Goal: Task Accomplishment & Management: Complete application form

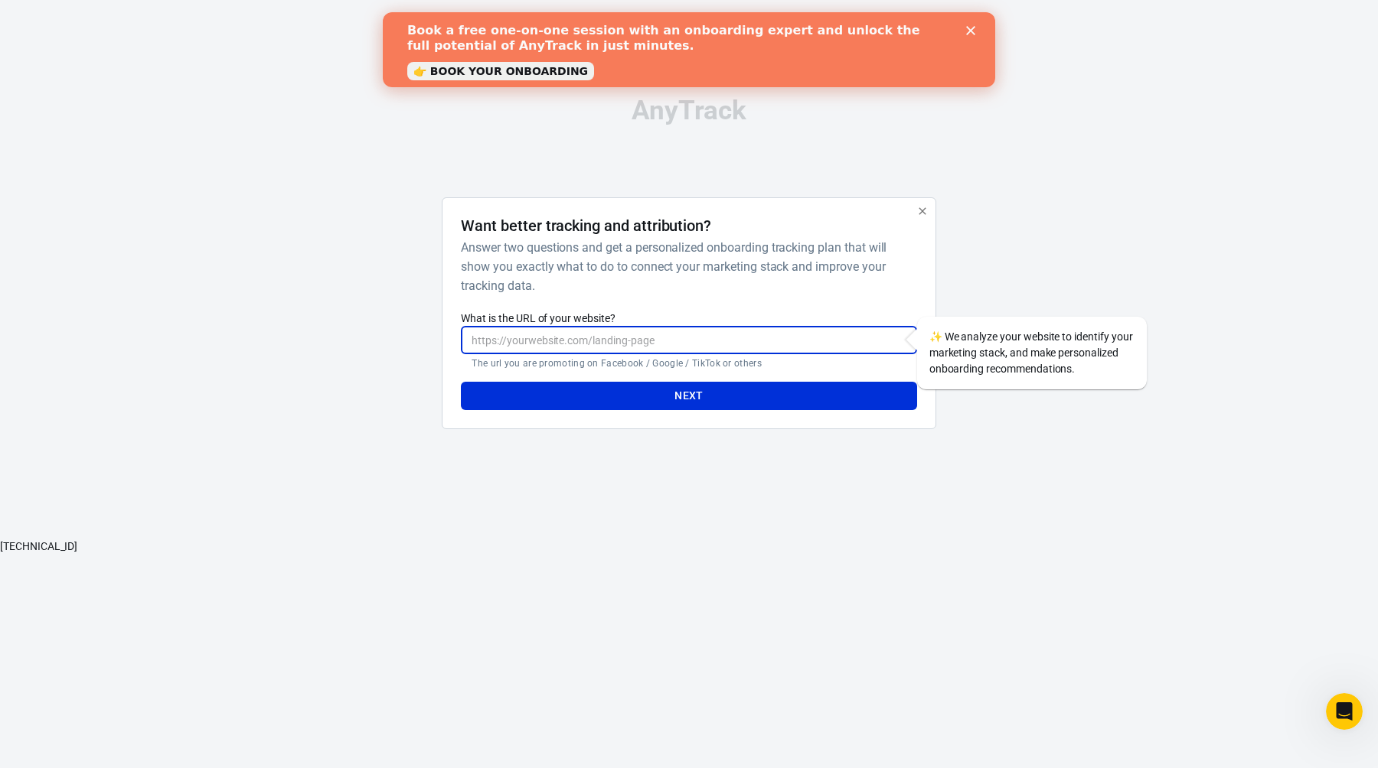
click at [628, 338] on input "What is the URL of your website?" at bounding box center [688, 340] width 455 height 28
paste input "[URL][DOMAIN_NAME]"
type input "[URL][DOMAIN_NAME]"
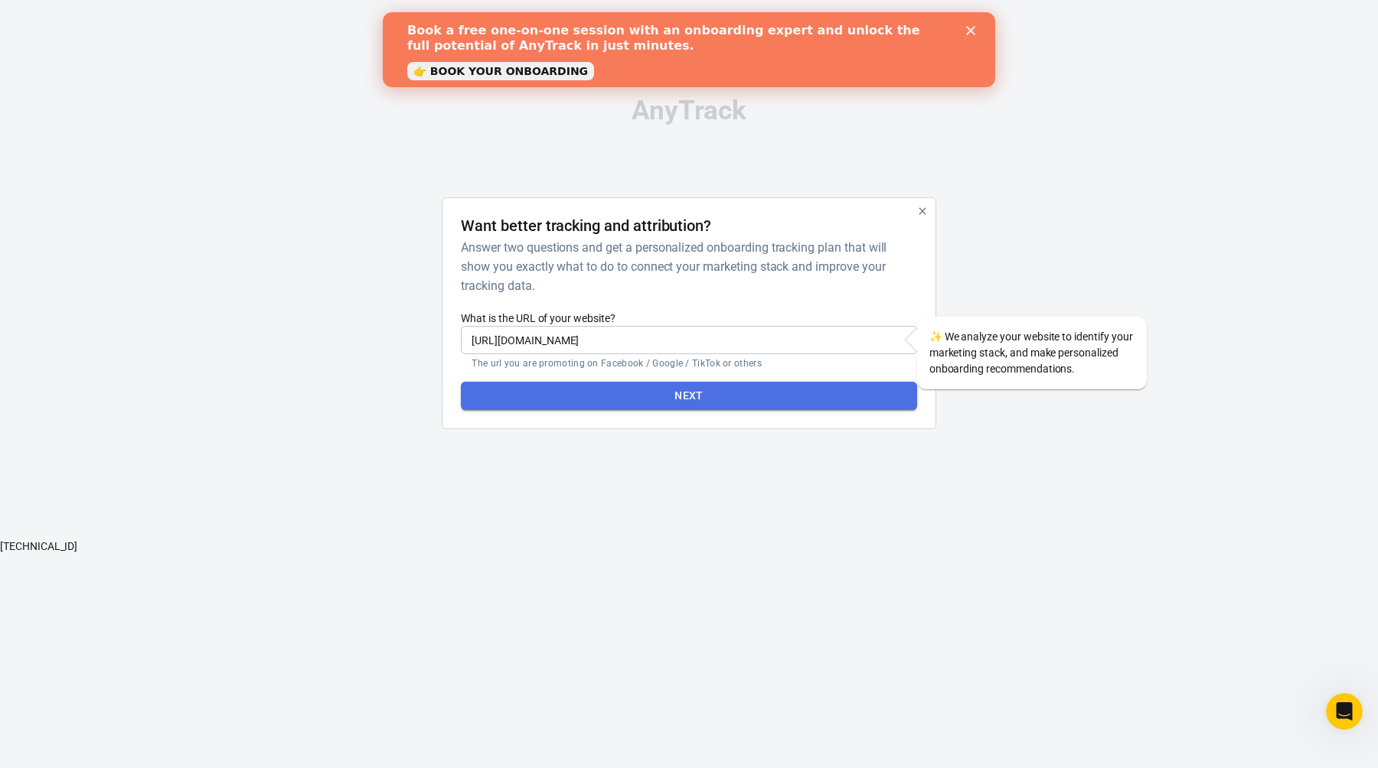
click at [664, 390] on button "Next" at bounding box center [688, 396] width 455 height 28
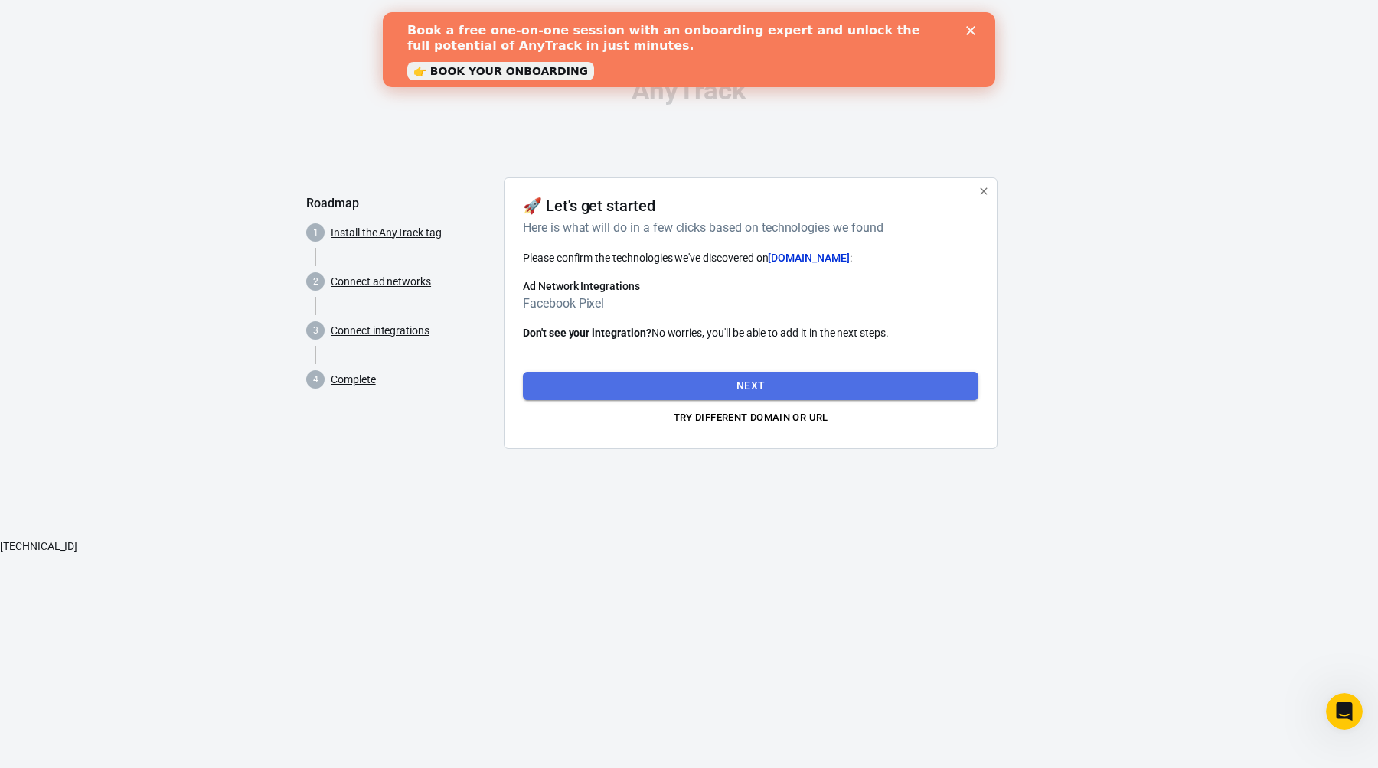
click at [771, 376] on button "Next" at bounding box center [750, 386] width 455 height 28
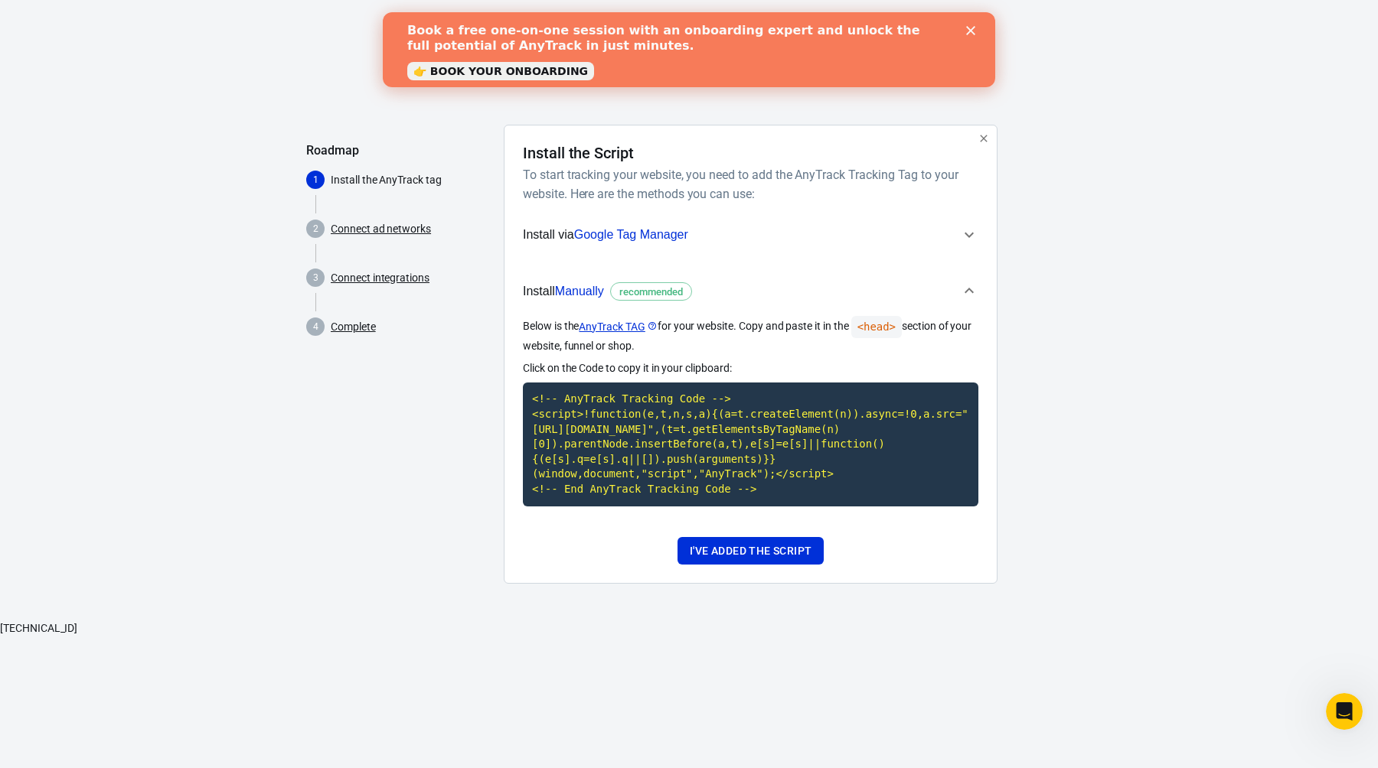
click at [975, 238] on icon "button" at bounding box center [969, 235] width 18 height 18
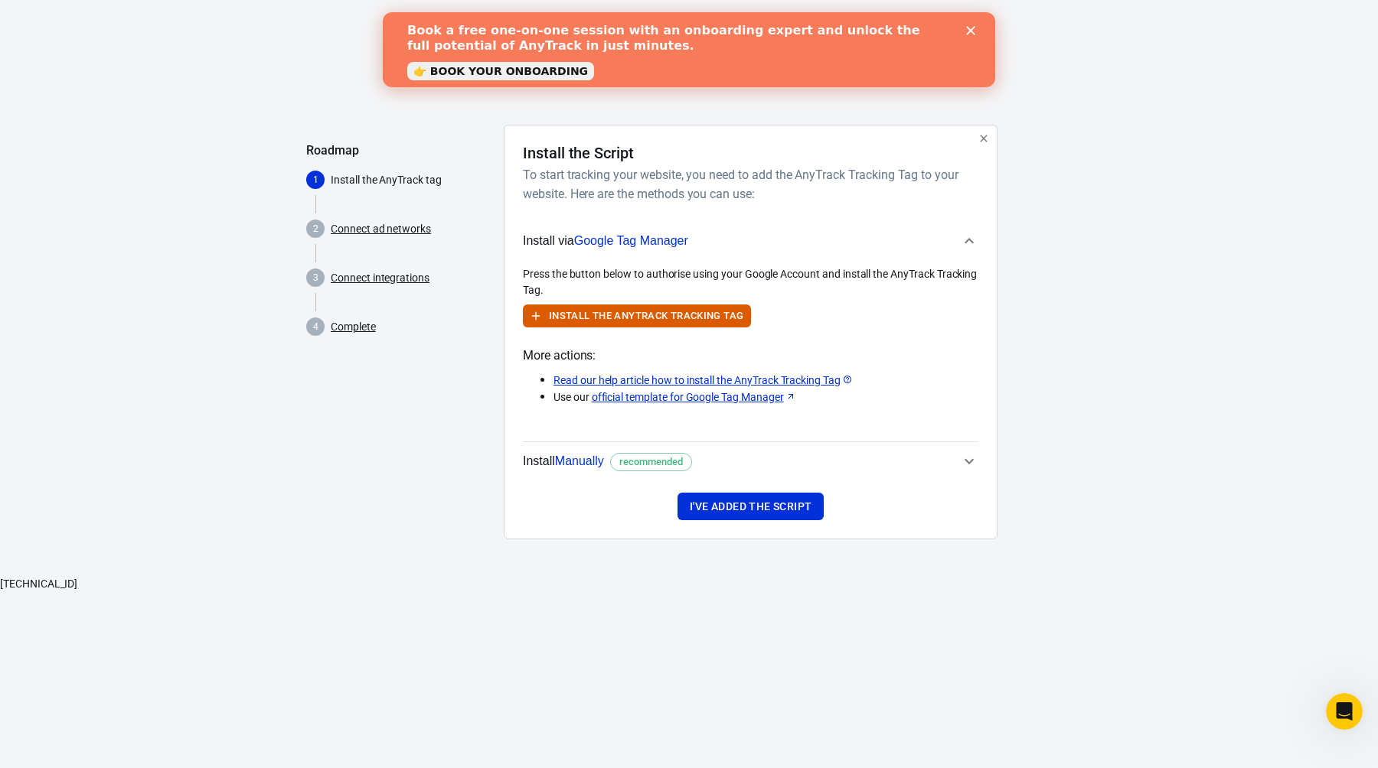
click at [975, 238] on icon "button" at bounding box center [969, 241] width 18 height 18
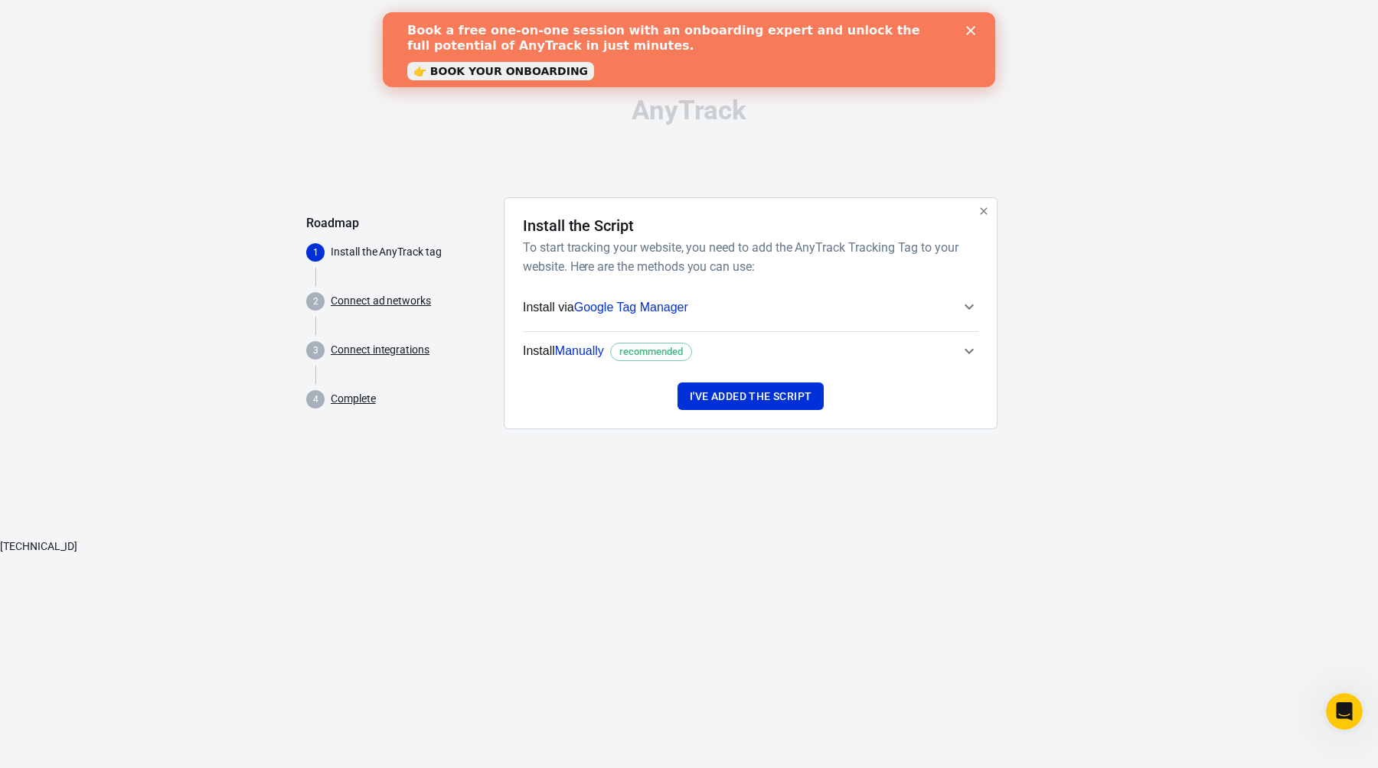
click at [965, 354] on icon "button" at bounding box center [969, 351] width 18 height 18
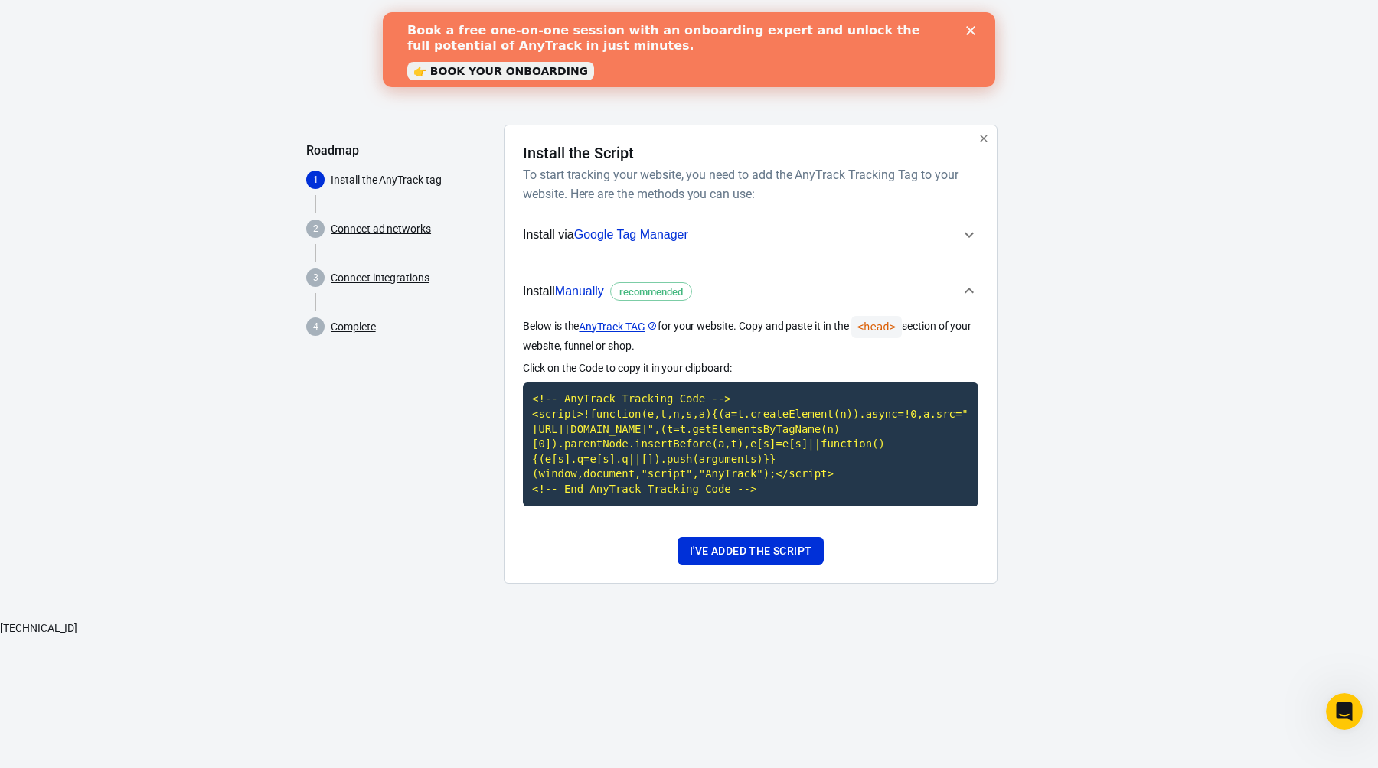
click at [406, 231] on link "Connect ad networks" at bounding box center [381, 229] width 100 height 16
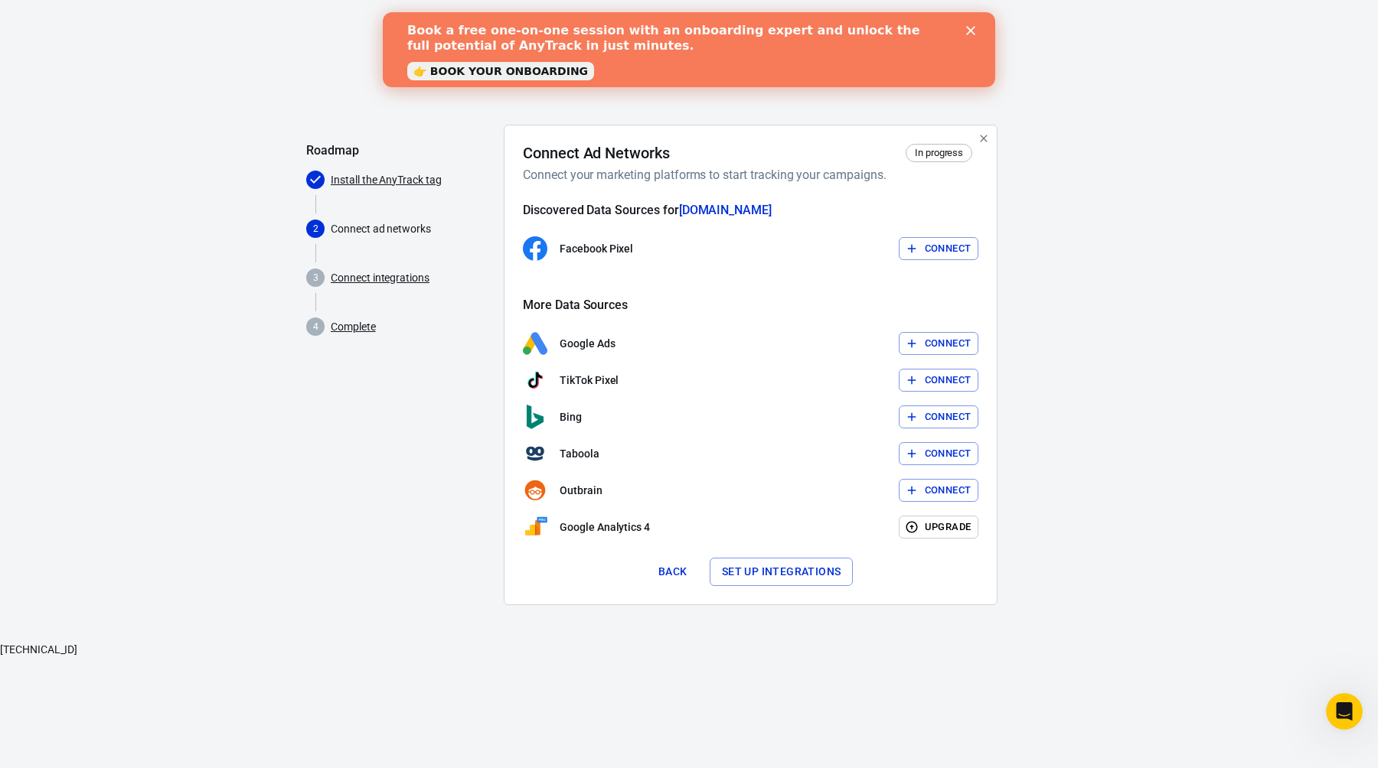
click at [405, 273] on link "Connect integrations" at bounding box center [380, 278] width 99 height 16
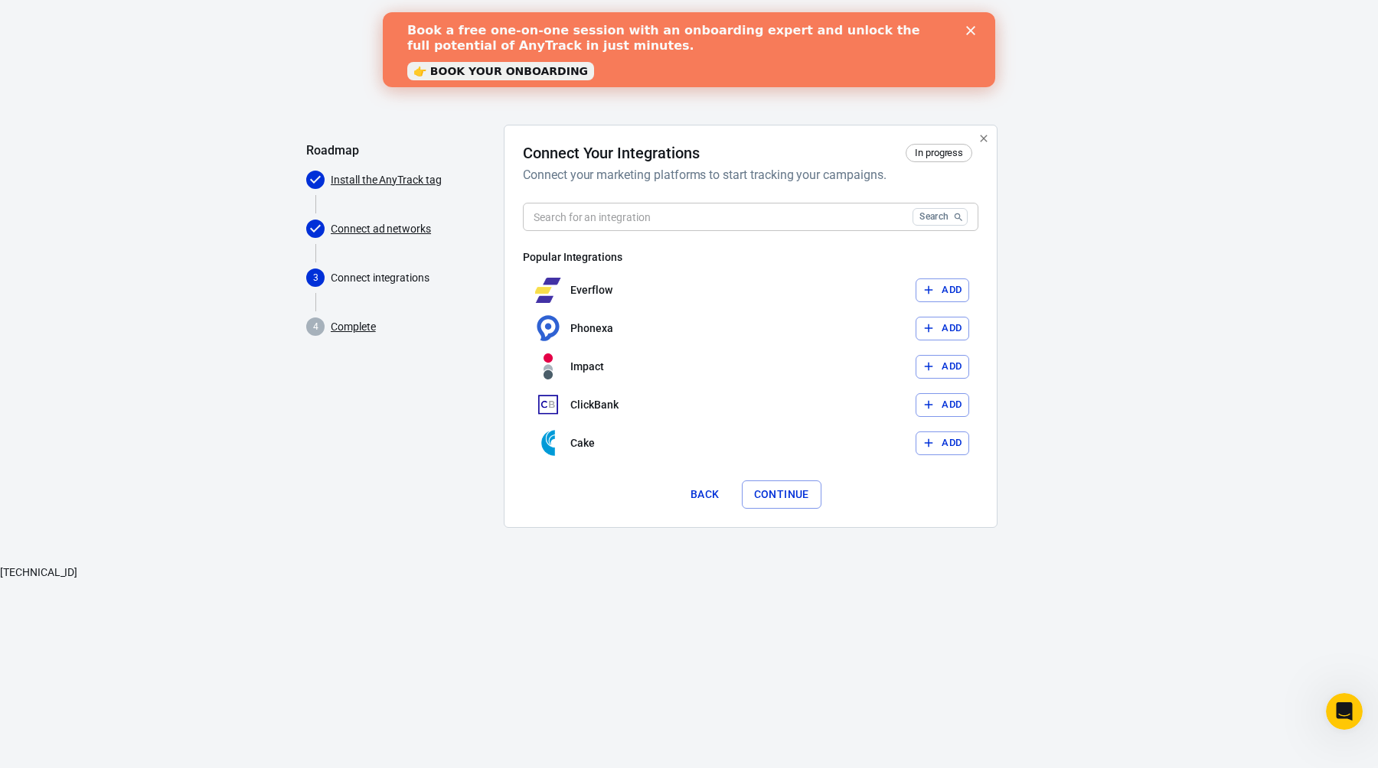
click at [364, 327] on link "Complete" at bounding box center [353, 327] width 45 height 16
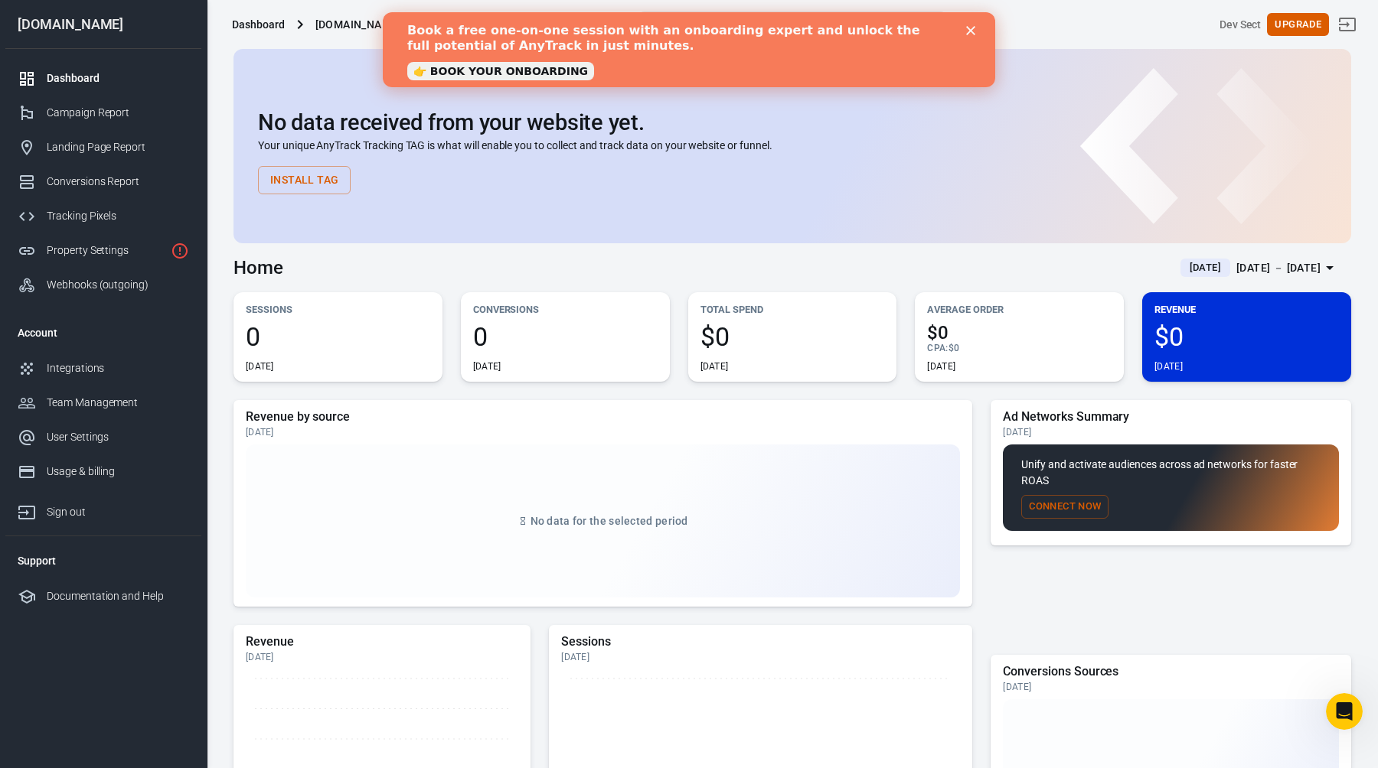
click at [968, 28] on polygon "Close" at bounding box center [970, 30] width 9 height 9
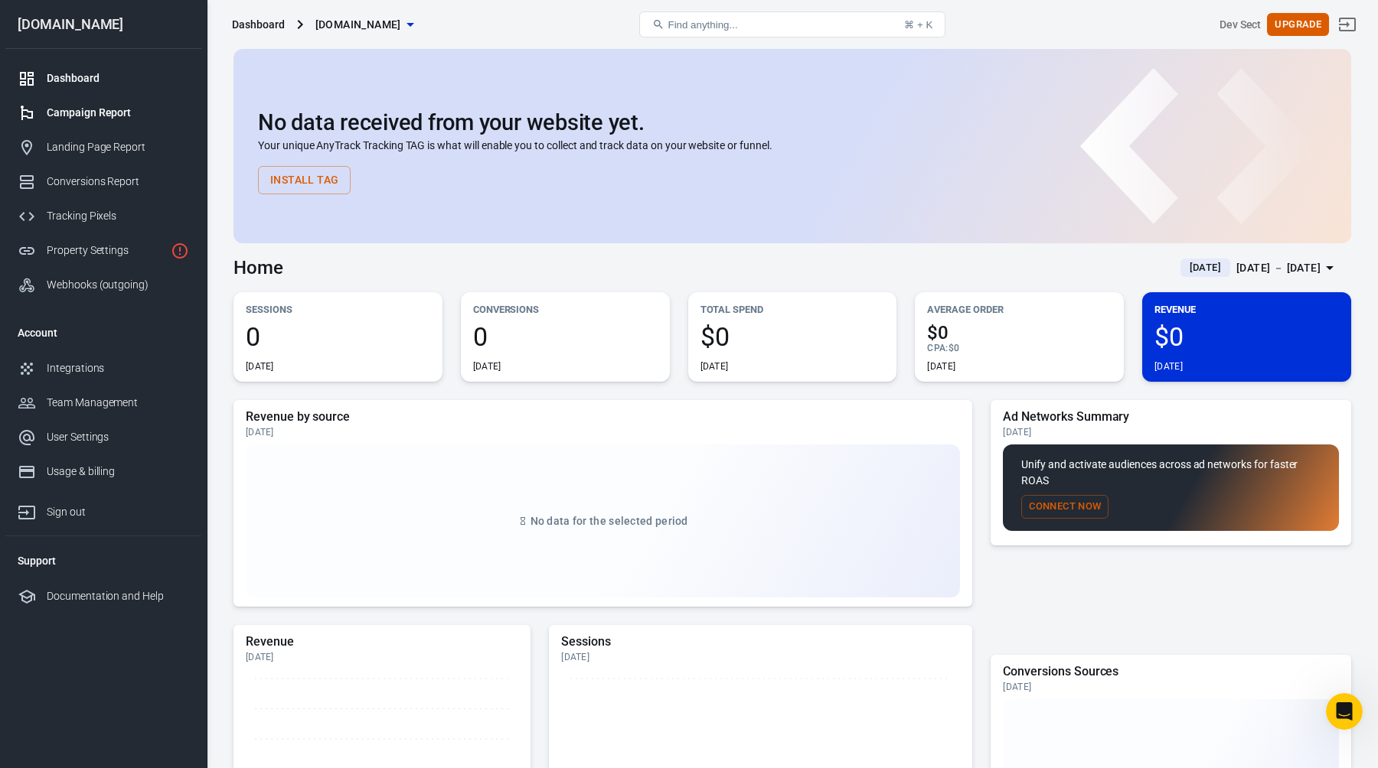
click at [109, 113] on div "Campaign Report" at bounding box center [118, 113] width 142 height 16
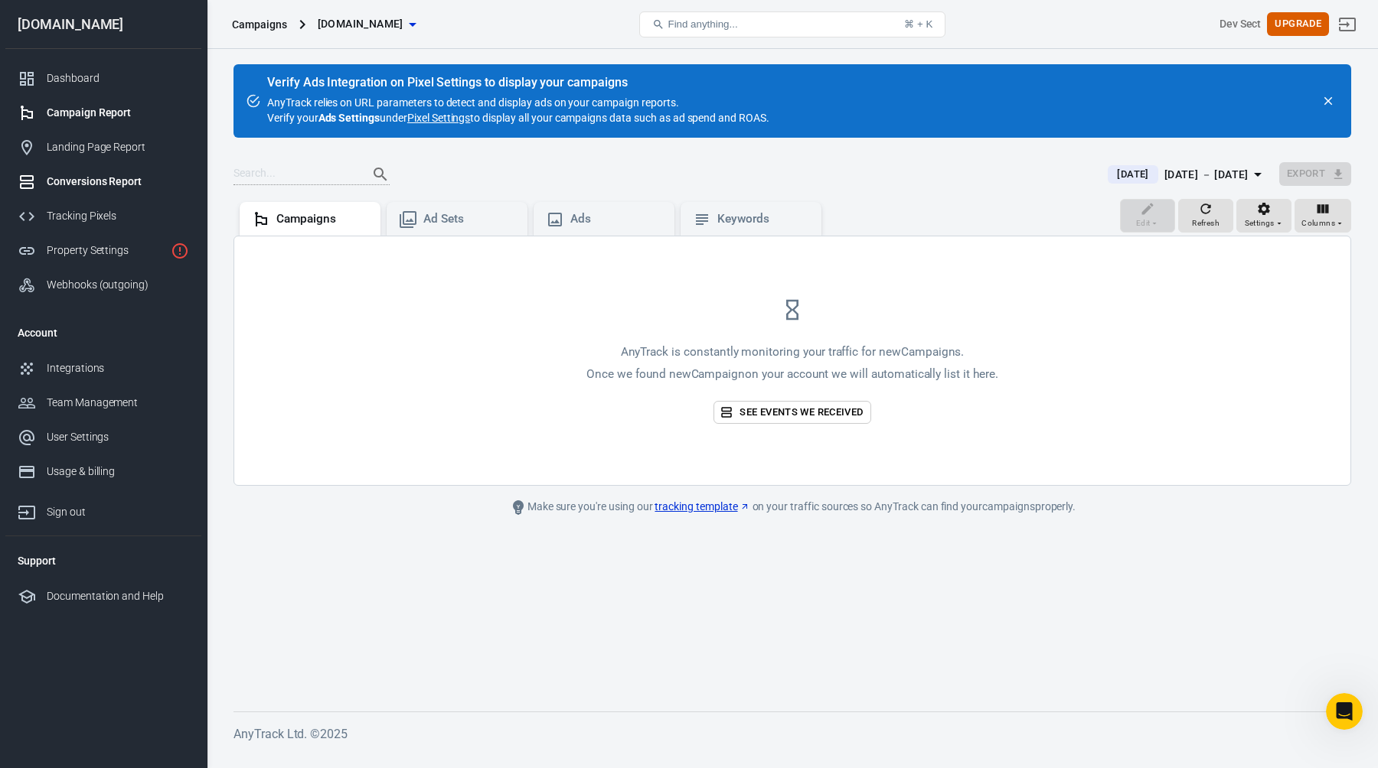
click at [100, 170] on link "Conversions Report" at bounding box center [103, 182] width 196 height 34
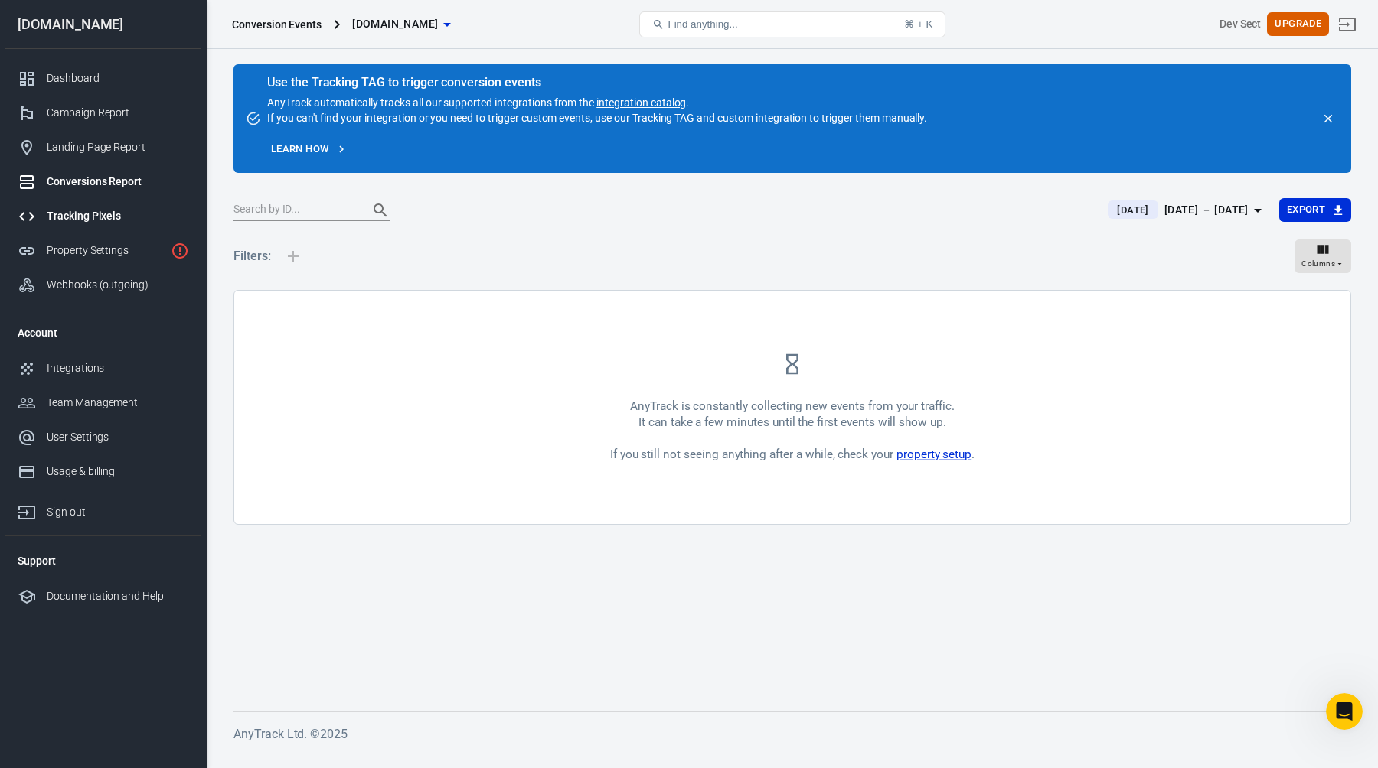
click at [91, 217] on div "Tracking Pixels" at bounding box center [118, 216] width 142 height 16
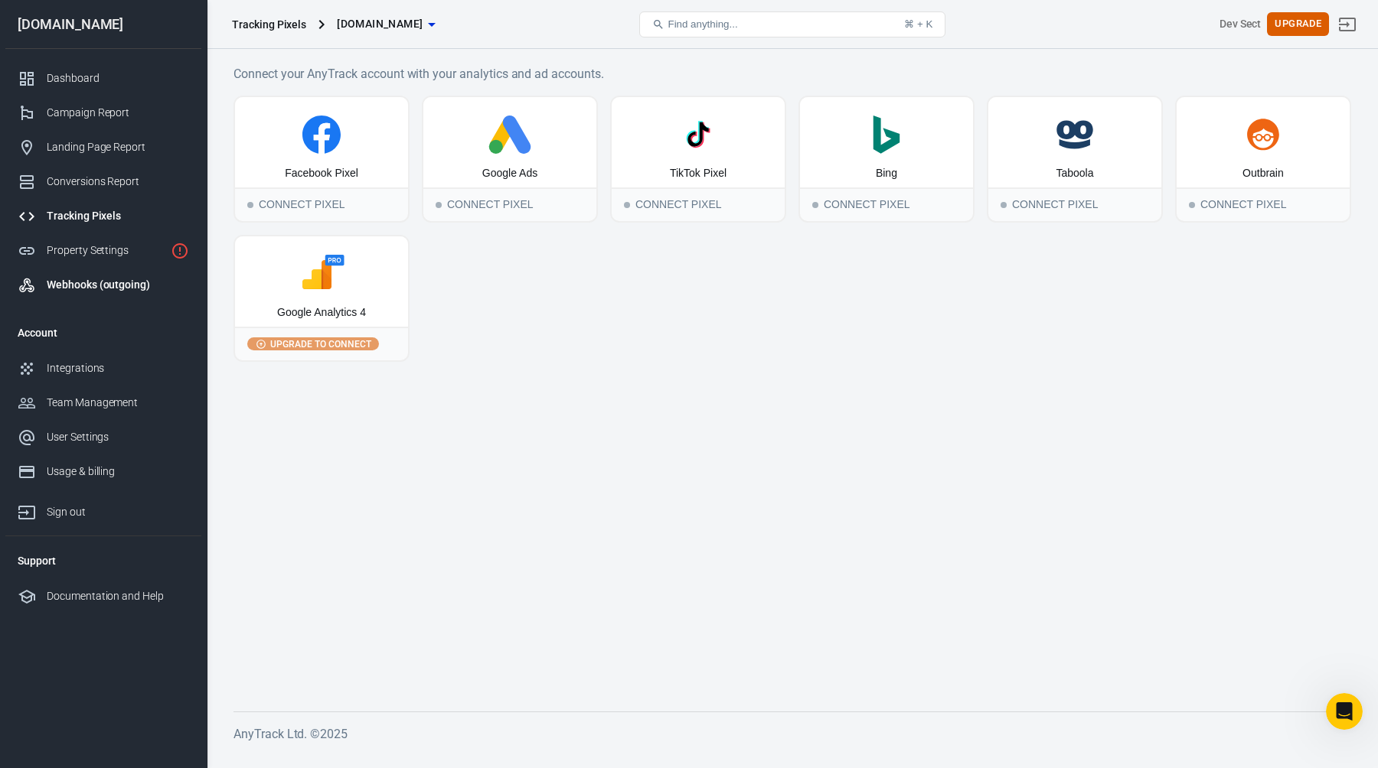
click at [103, 289] on div "Webhooks (outgoing)" at bounding box center [118, 285] width 142 height 16
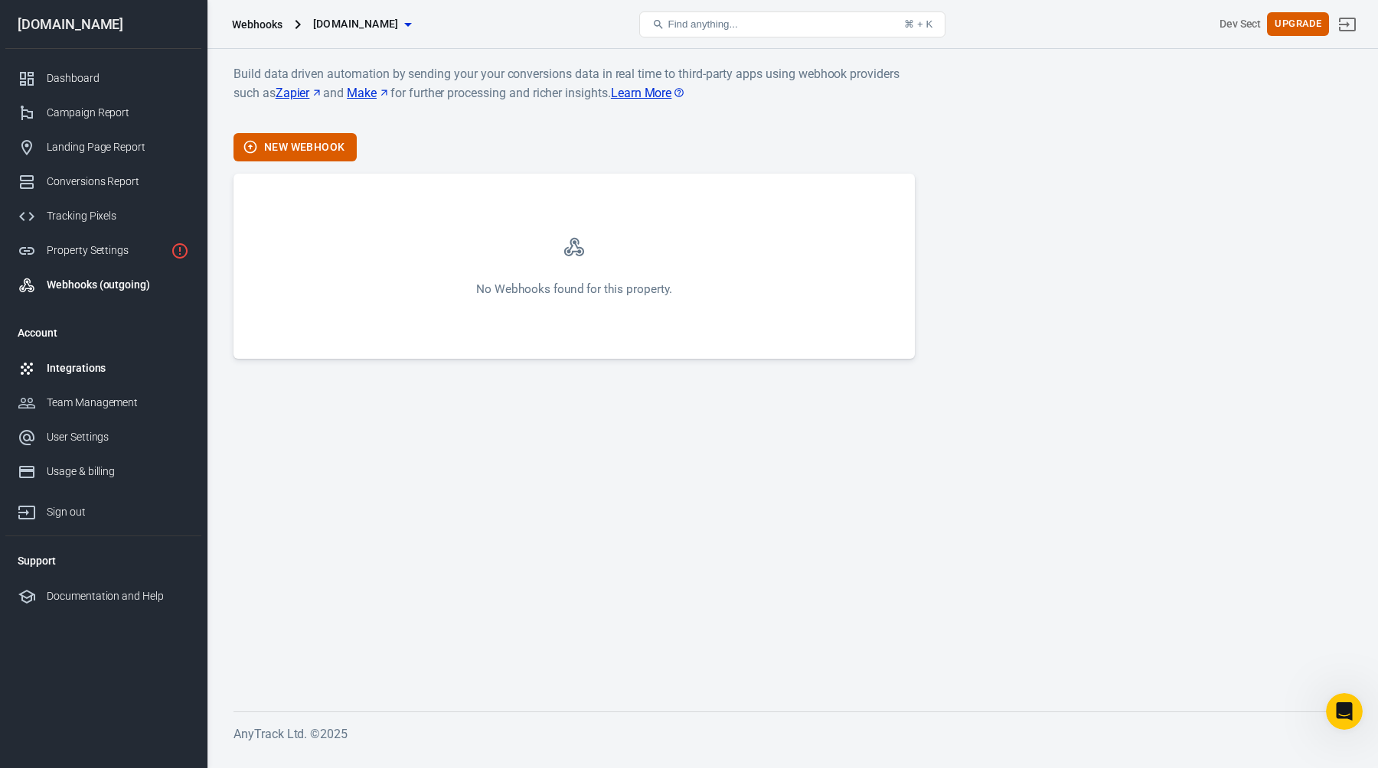
click at [80, 366] on div "Integrations" at bounding box center [118, 368] width 142 height 16
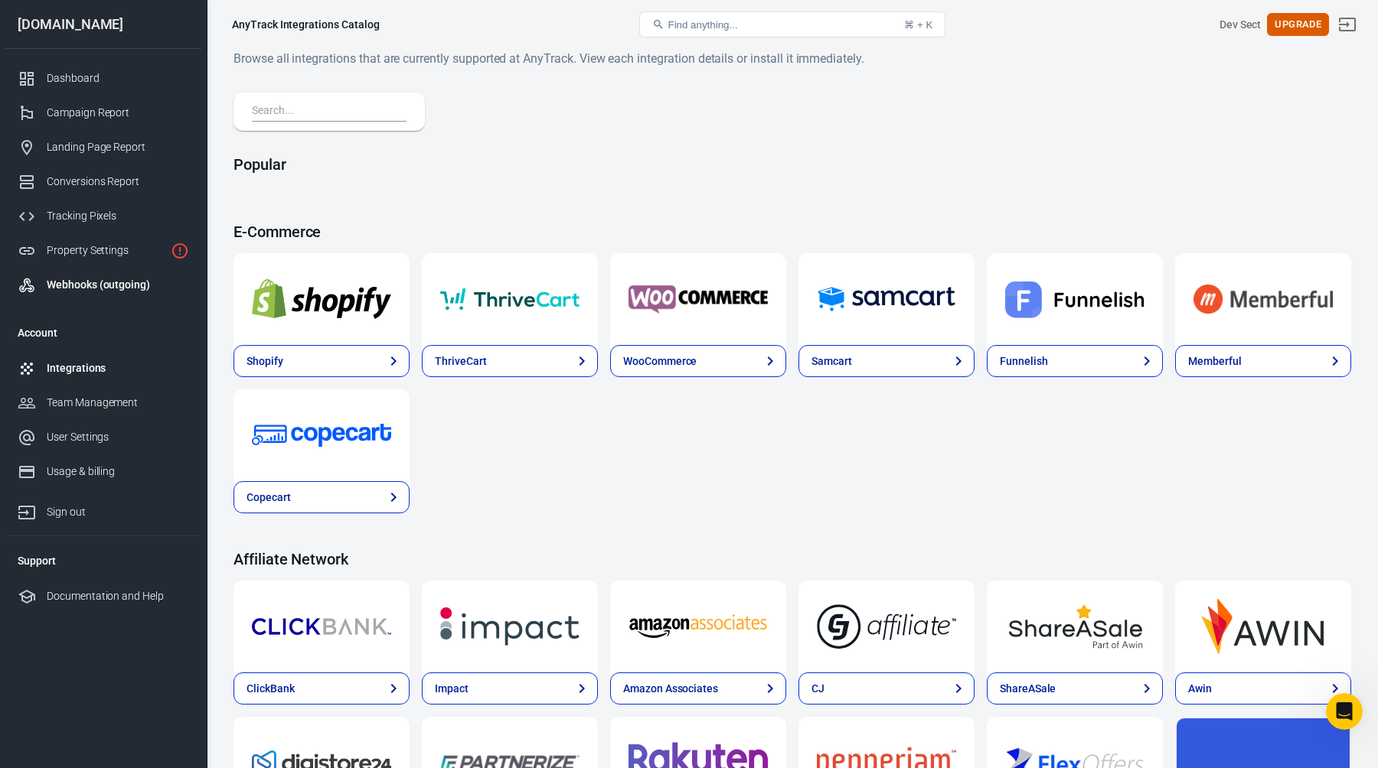
click at [135, 289] on div "Webhooks (outgoing)" at bounding box center [118, 285] width 142 height 16
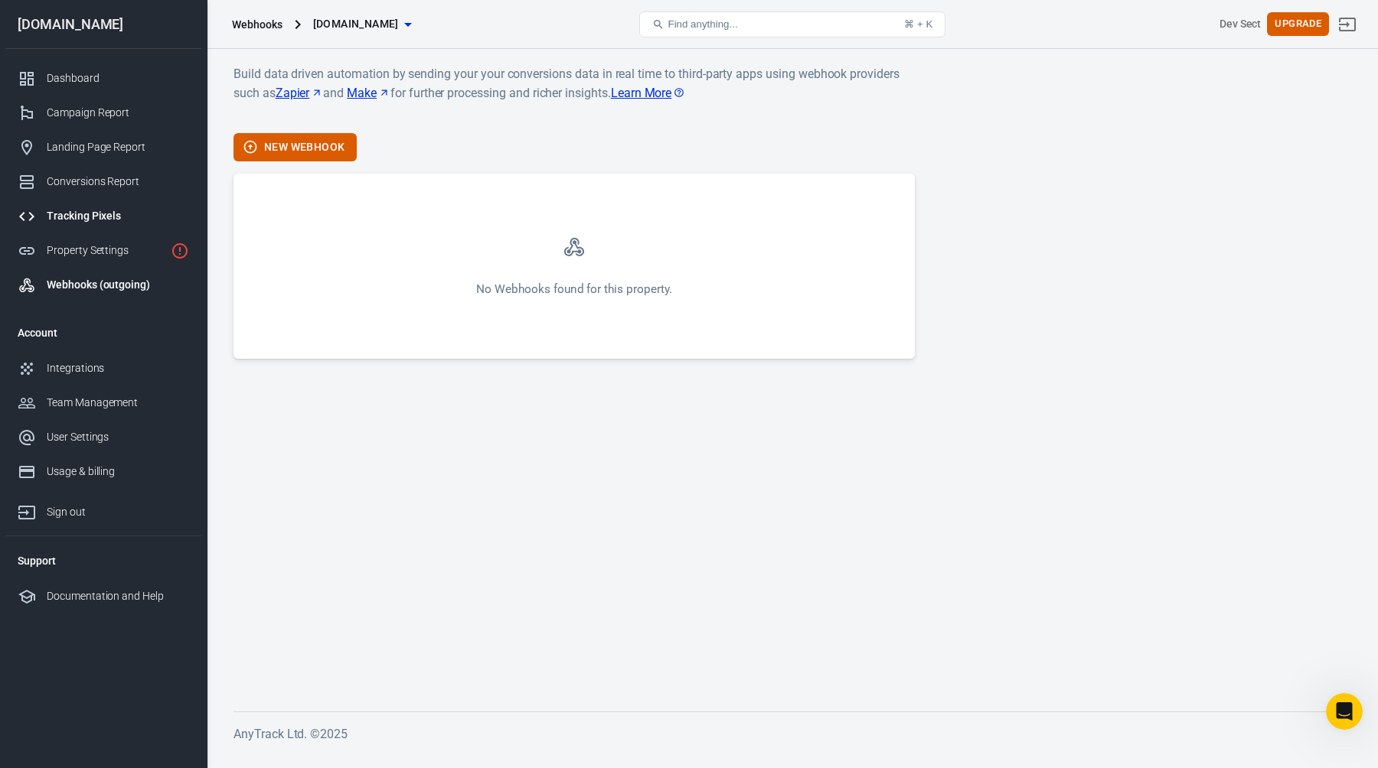
click at [99, 220] on div "Tracking Pixels" at bounding box center [118, 216] width 142 height 16
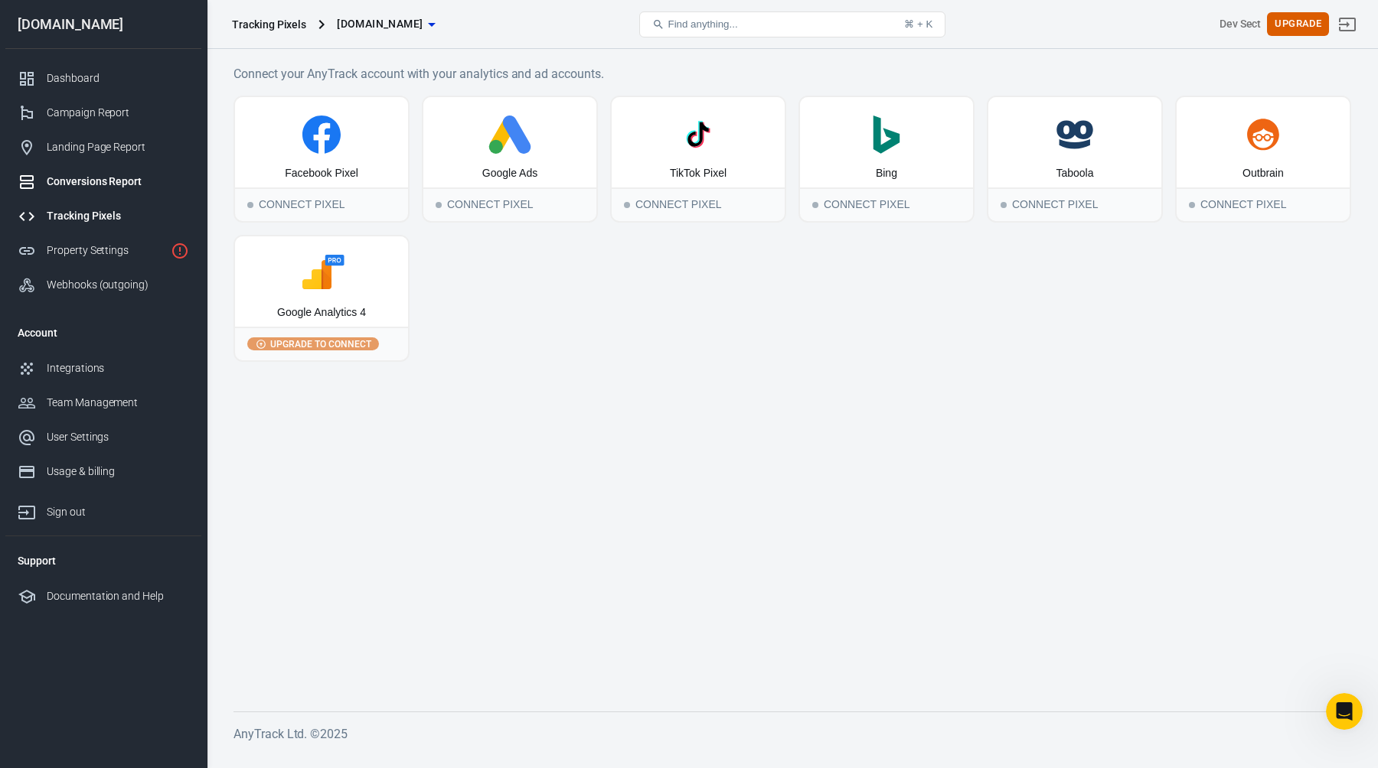
click at [93, 184] on div "Conversions Report" at bounding box center [118, 182] width 142 height 16
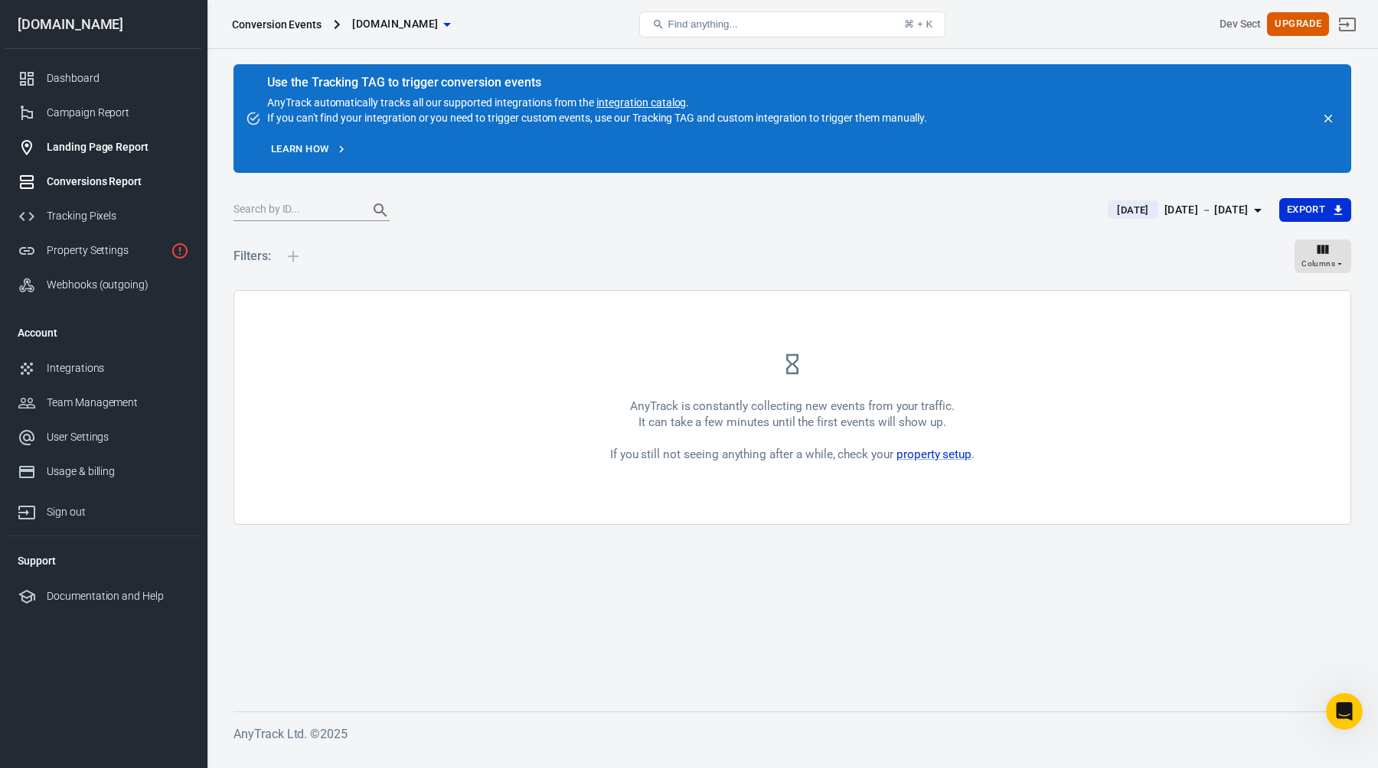
click at [93, 148] on div "Landing Page Report" at bounding box center [118, 147] width 142 height 16
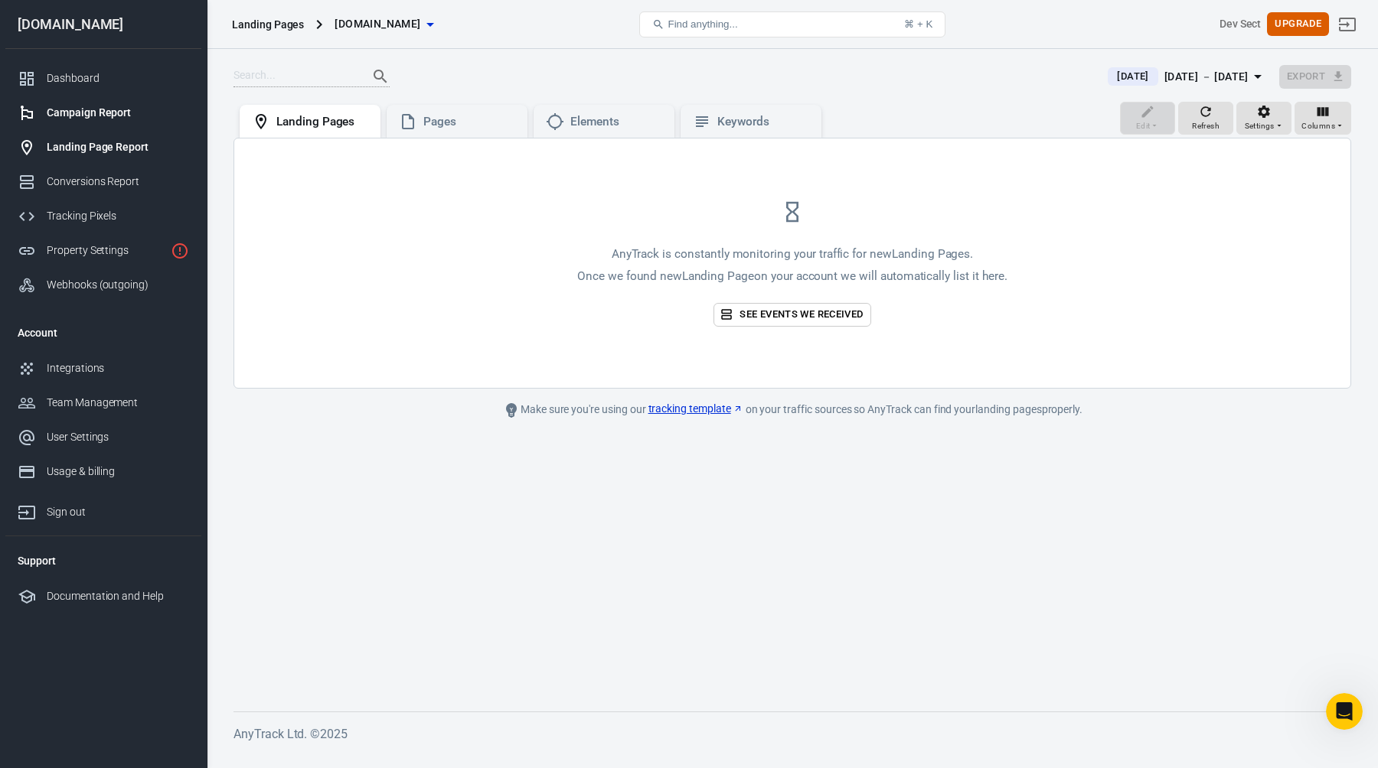
click at [92, 120] on div "Campaign Report" at bounding box center [118, 113] width 142 height 16
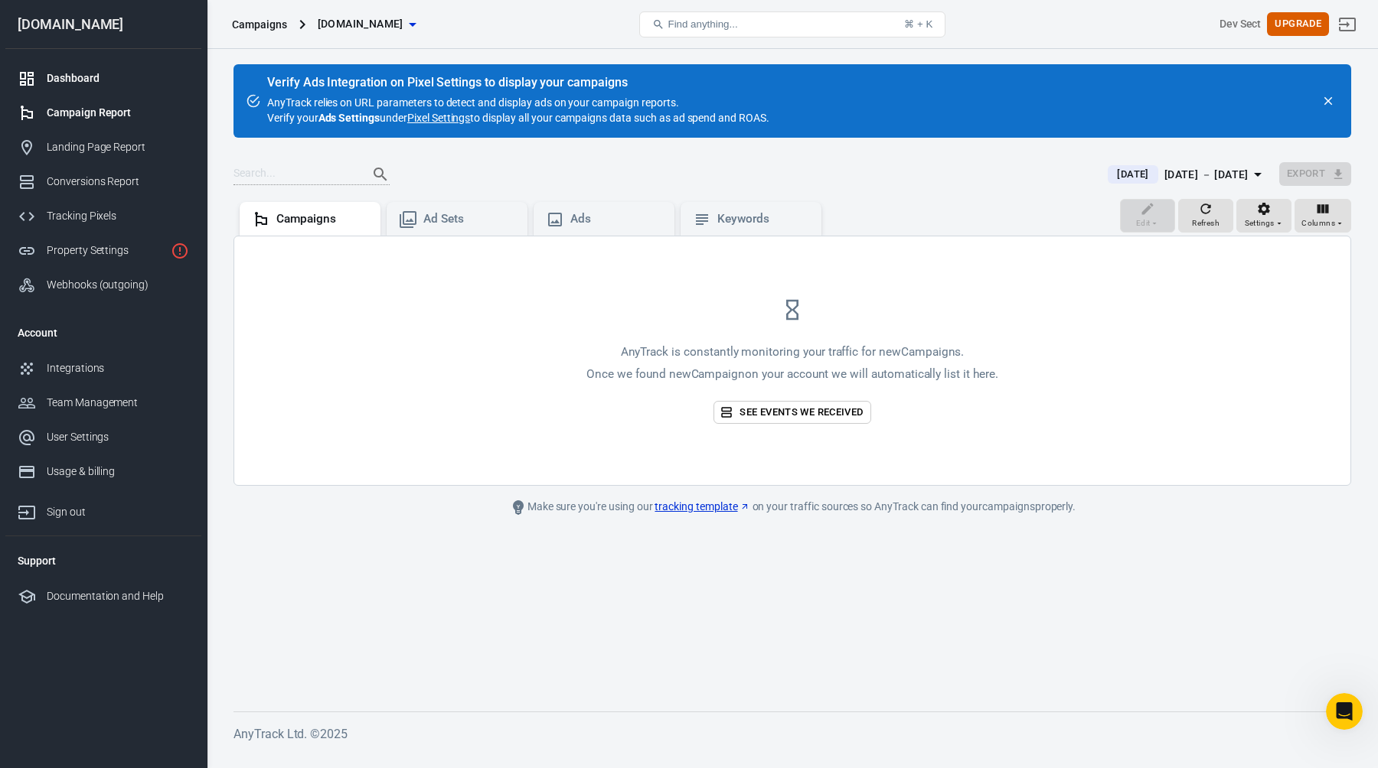
click at [78, 77] on div "Dashboard" at bounding box center [118, 78] width 142 height 16
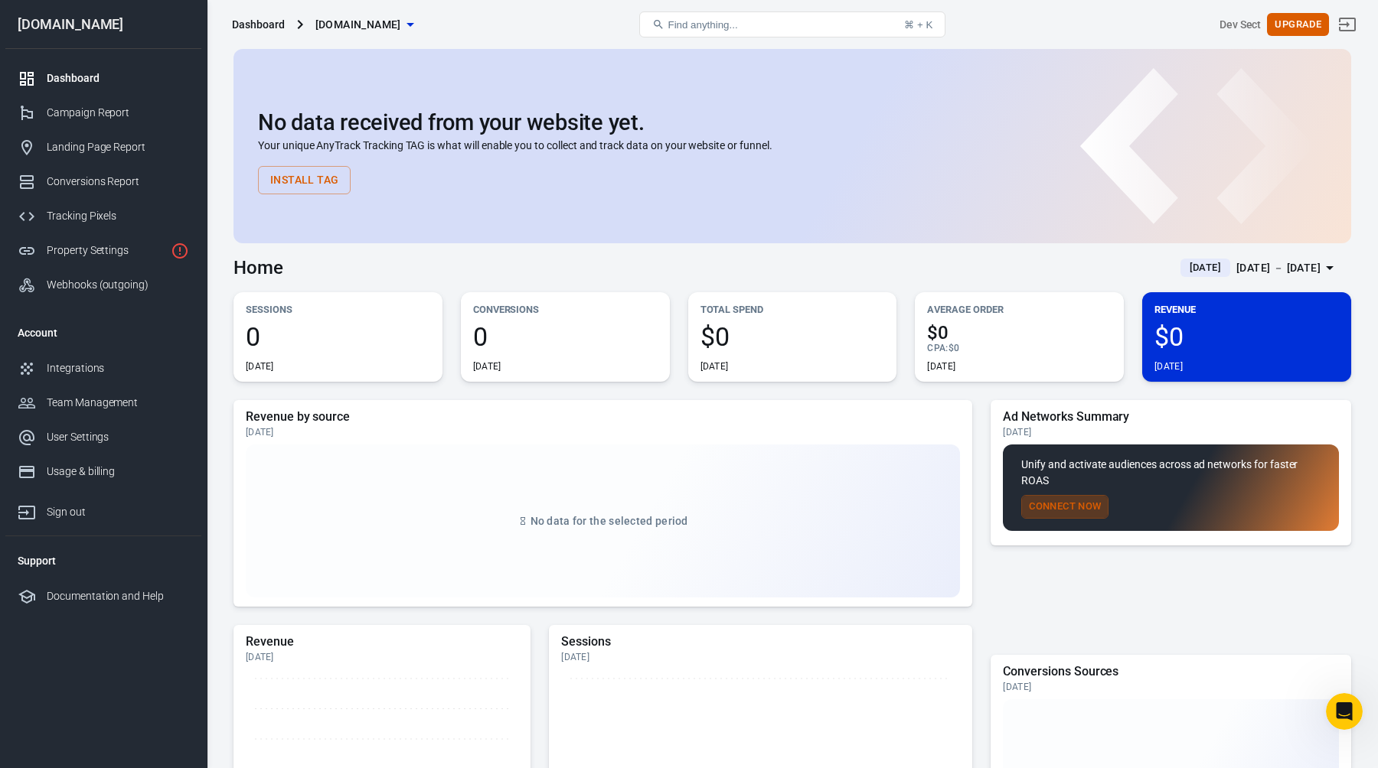
click at [1099, 504] on button "Connect Now" at bounding box center [1064, 507] width 87 height 24
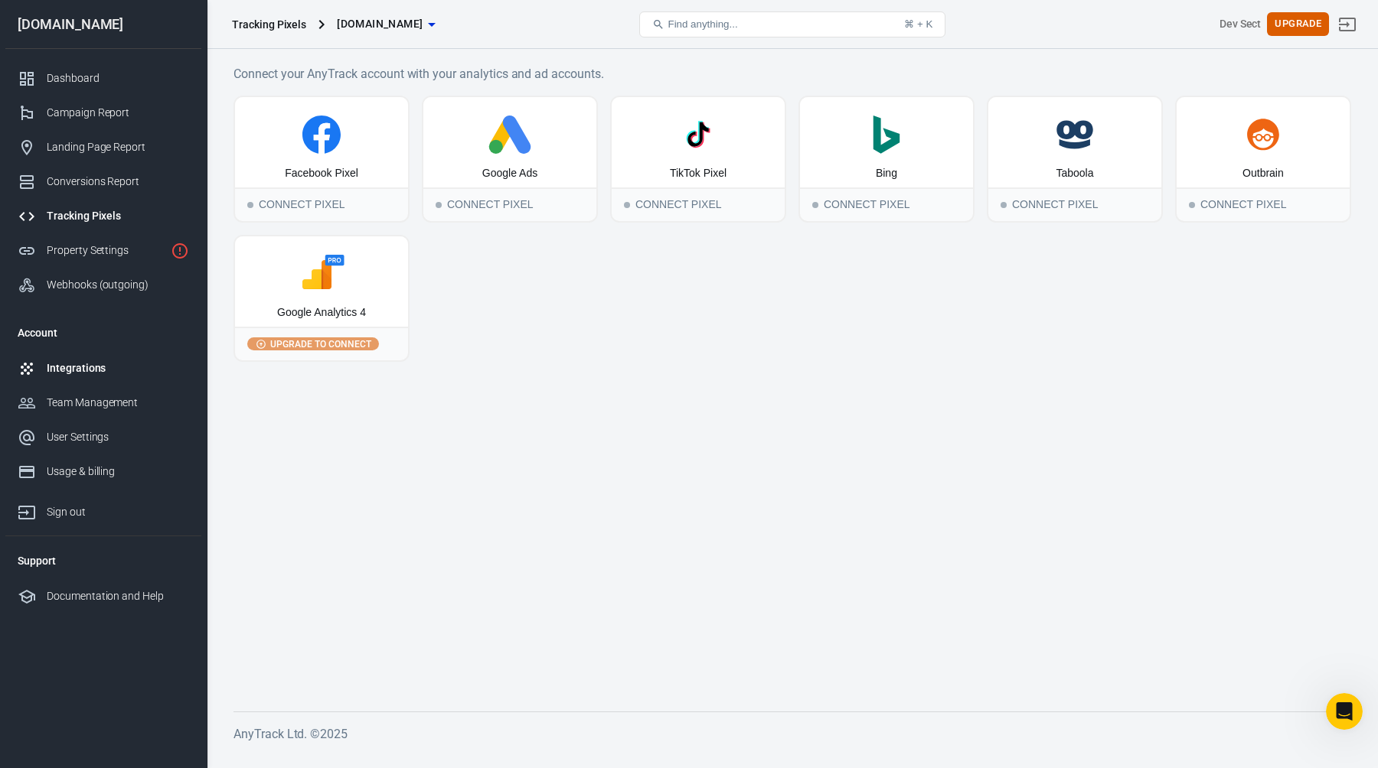
click at [139, 363] on div "Integrations" at bounding box center [118, 368] width 142 height 16
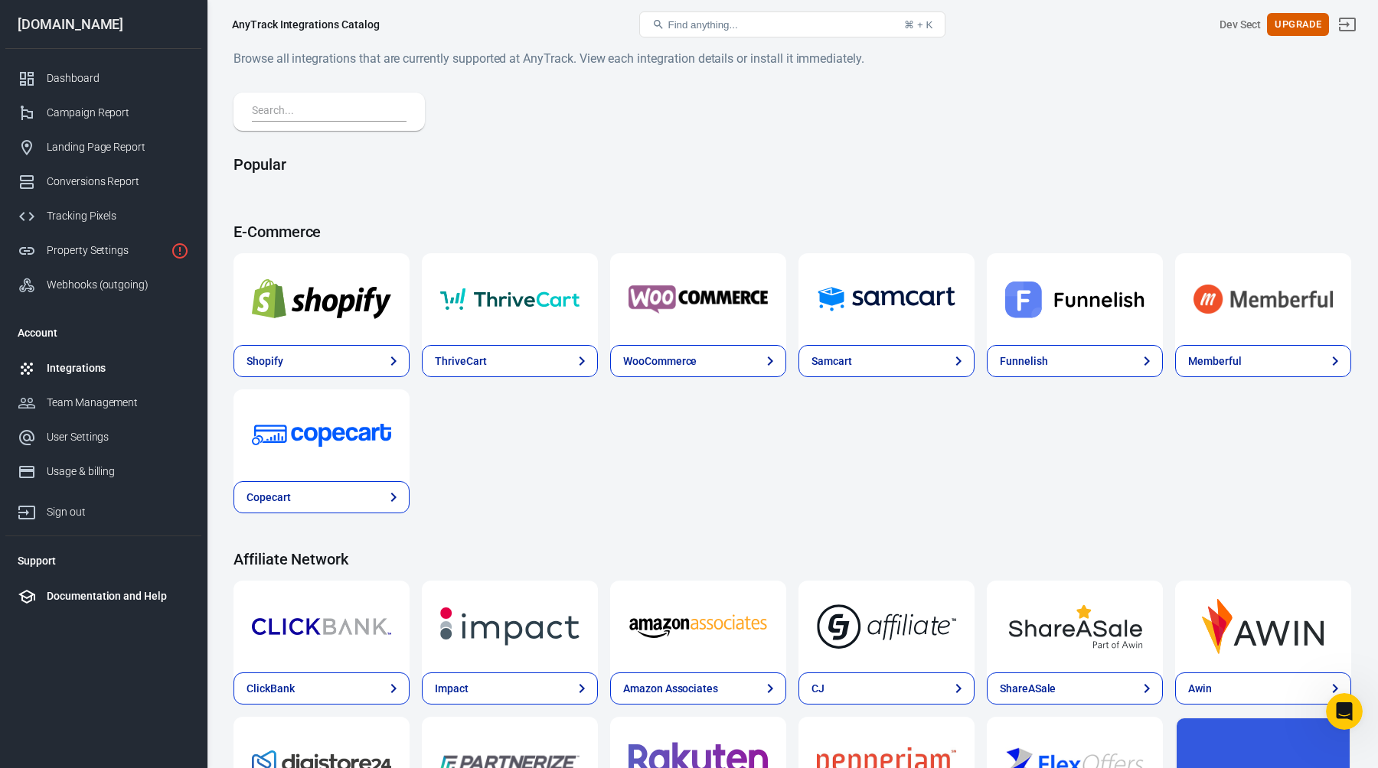
click at [91, 599] on div "Documentation and Help" at bounding box center [118, 597] width 142 height 16
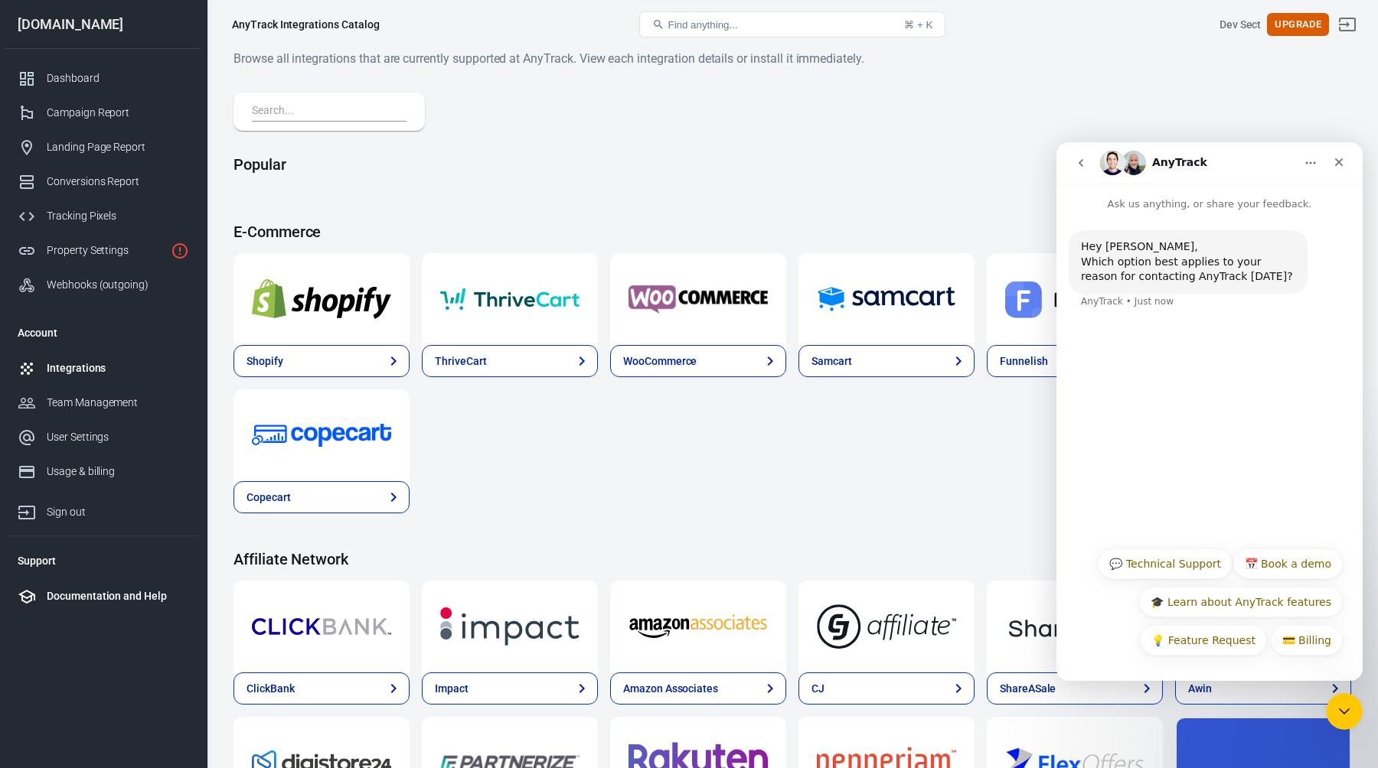
click at [123, 595] on div "Documentation and Help" at bounding box center [118, 597] width 142 height 16
click at [1192, 571] on button "💬 Technical Support" at bounding box center [1165, 564] width 135 height 31
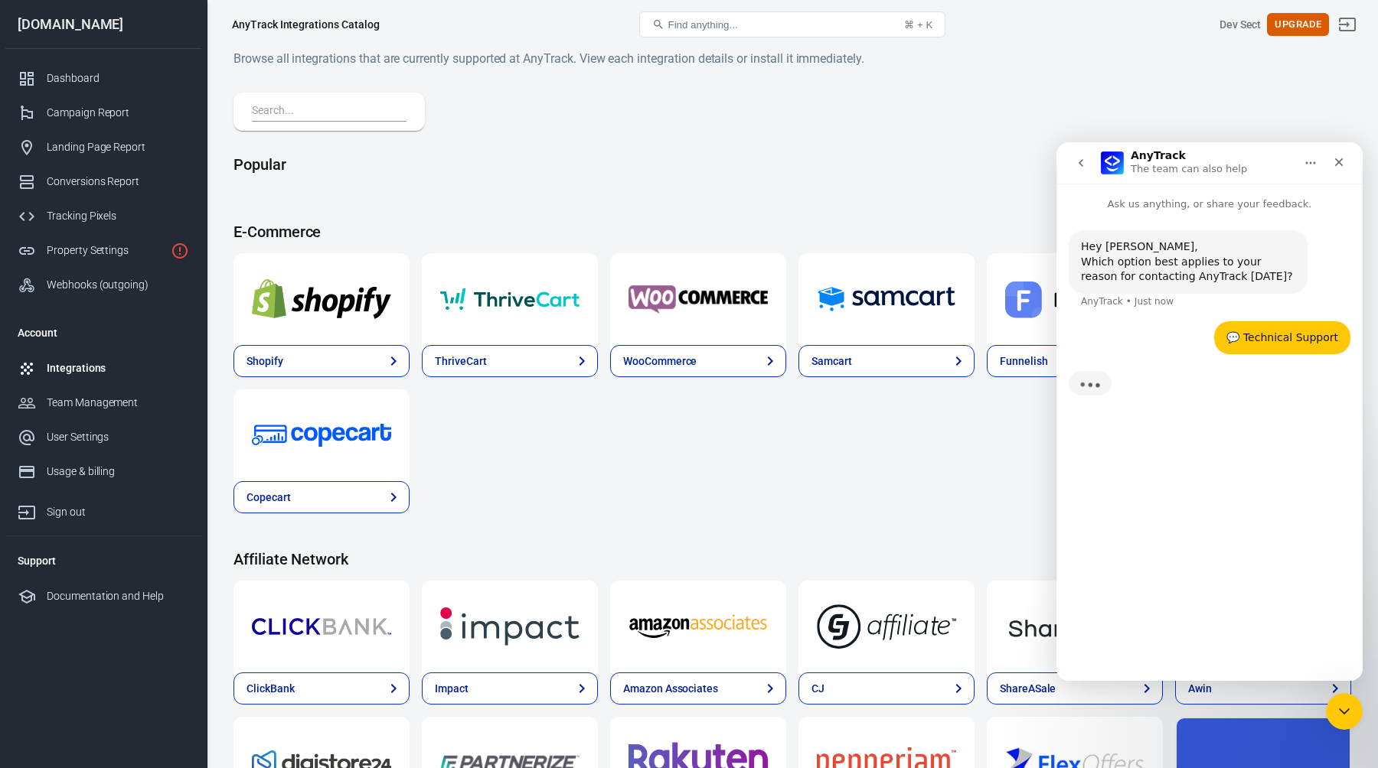
click at [1071, 155] on button "go back" at bounding box center [1080, 162] width 29 height 29
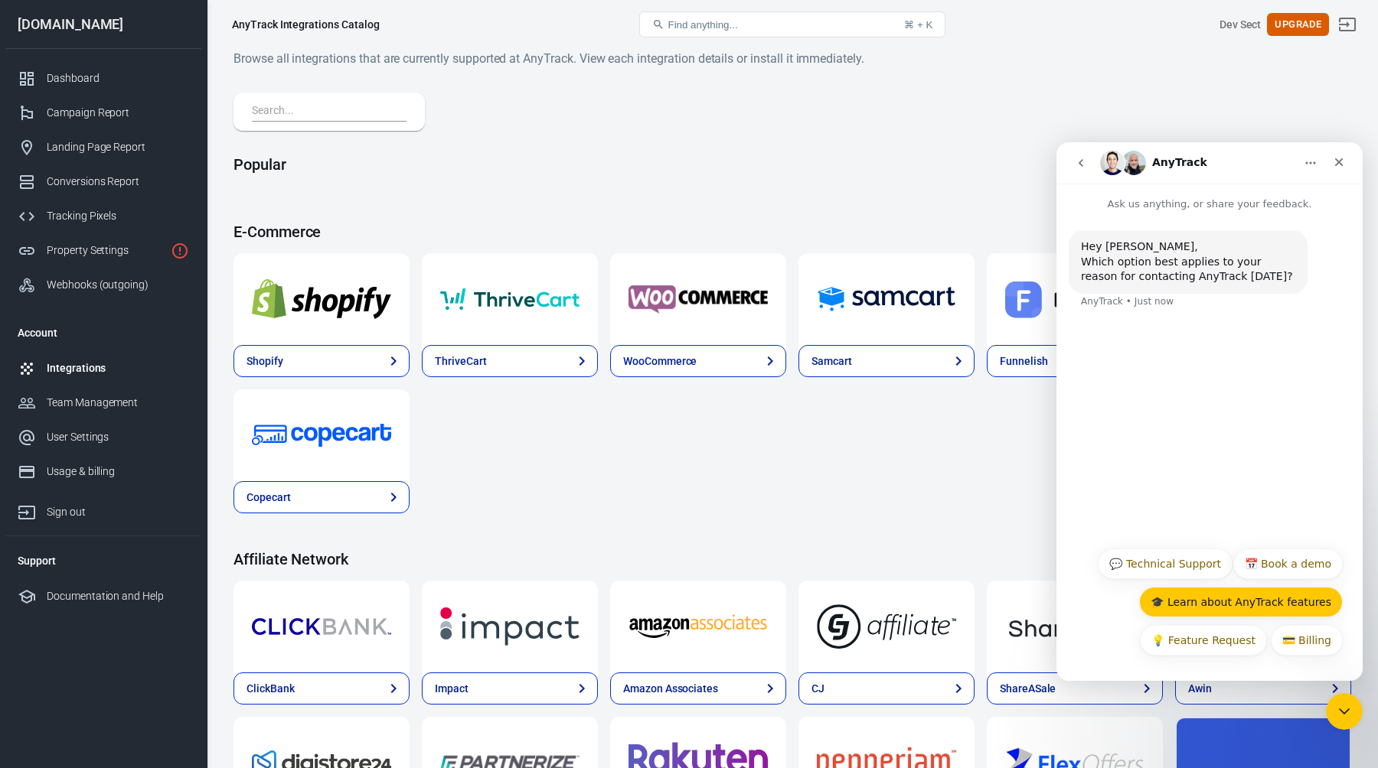
click at [1250, 595] on button "🎓 Learn about AnyTrack features" at bounding box center [1241, 602] width 204 height 31
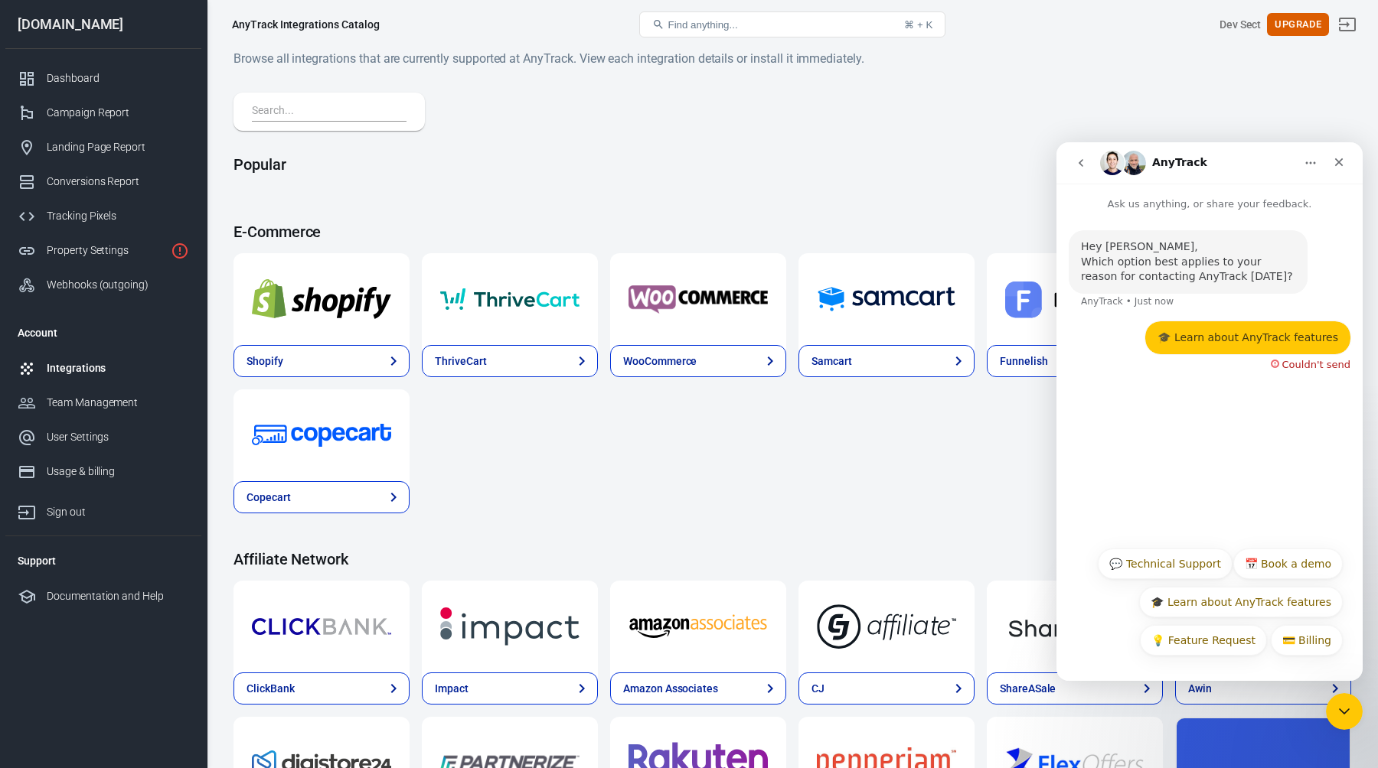
click at [1228, 20] on div "Dev Sect" at bounding box center [1240, 25] width 42 height 16
click at [1340, 165] on icon "Close" at bounding box center [1339, 162] width 8 height 8
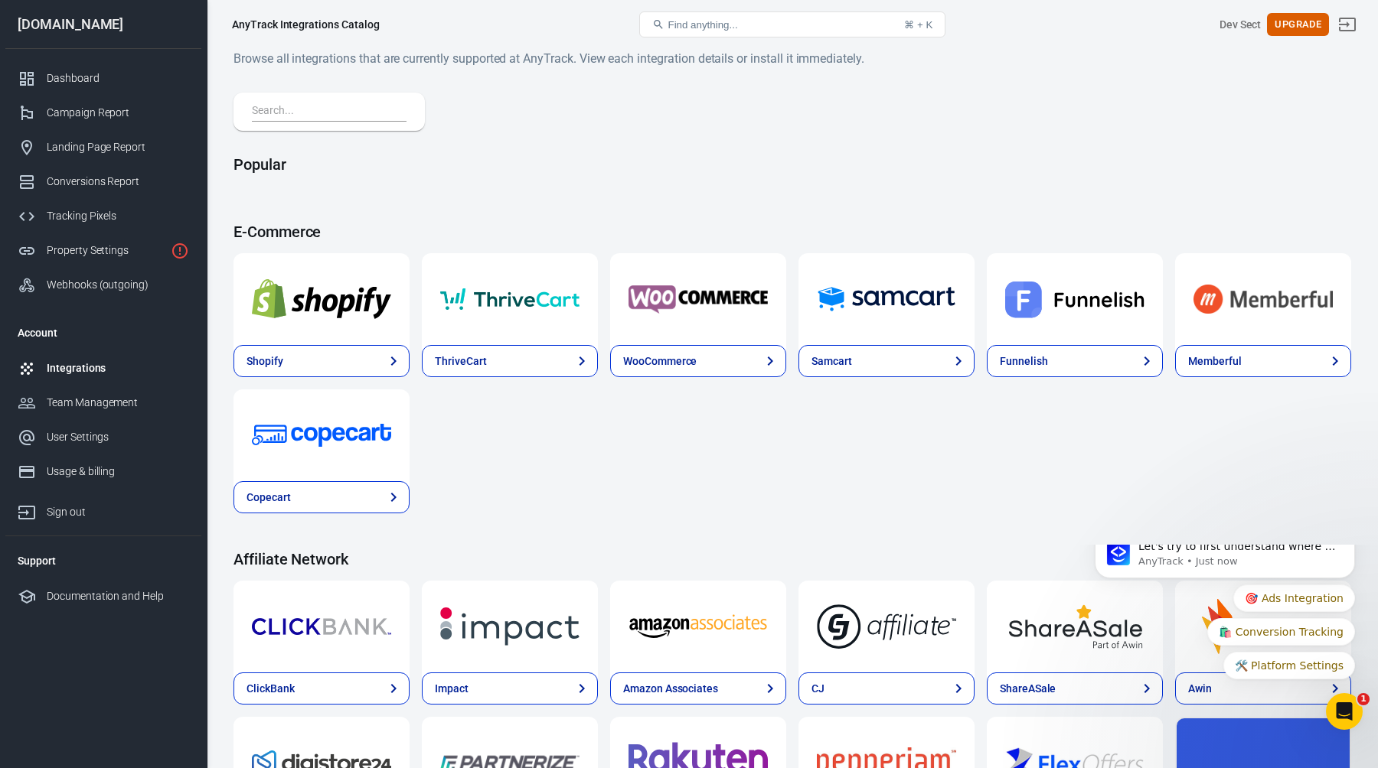
click at [1238, 19] on div "Dev Sect" at bounding box center [1240, 25] width 42 height 16
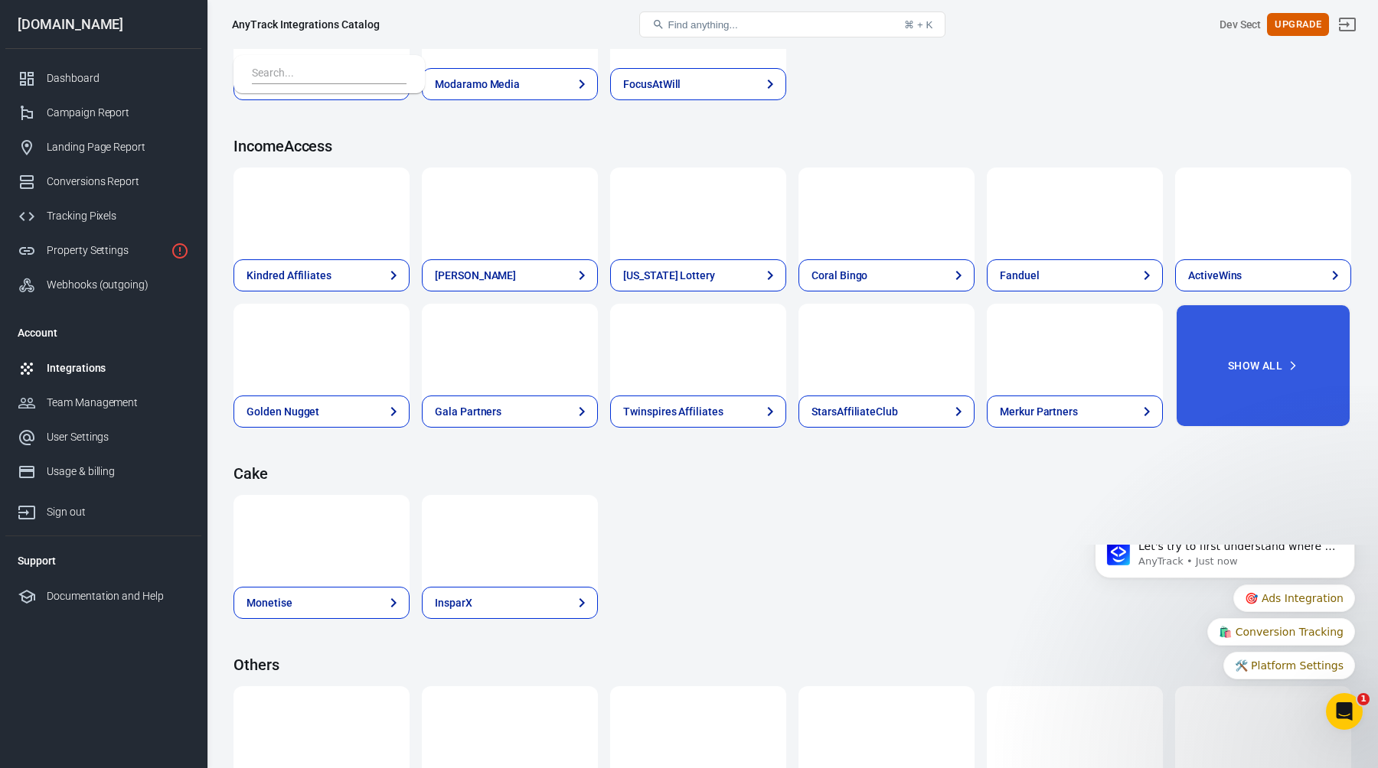
scroll to position [2159, 0]
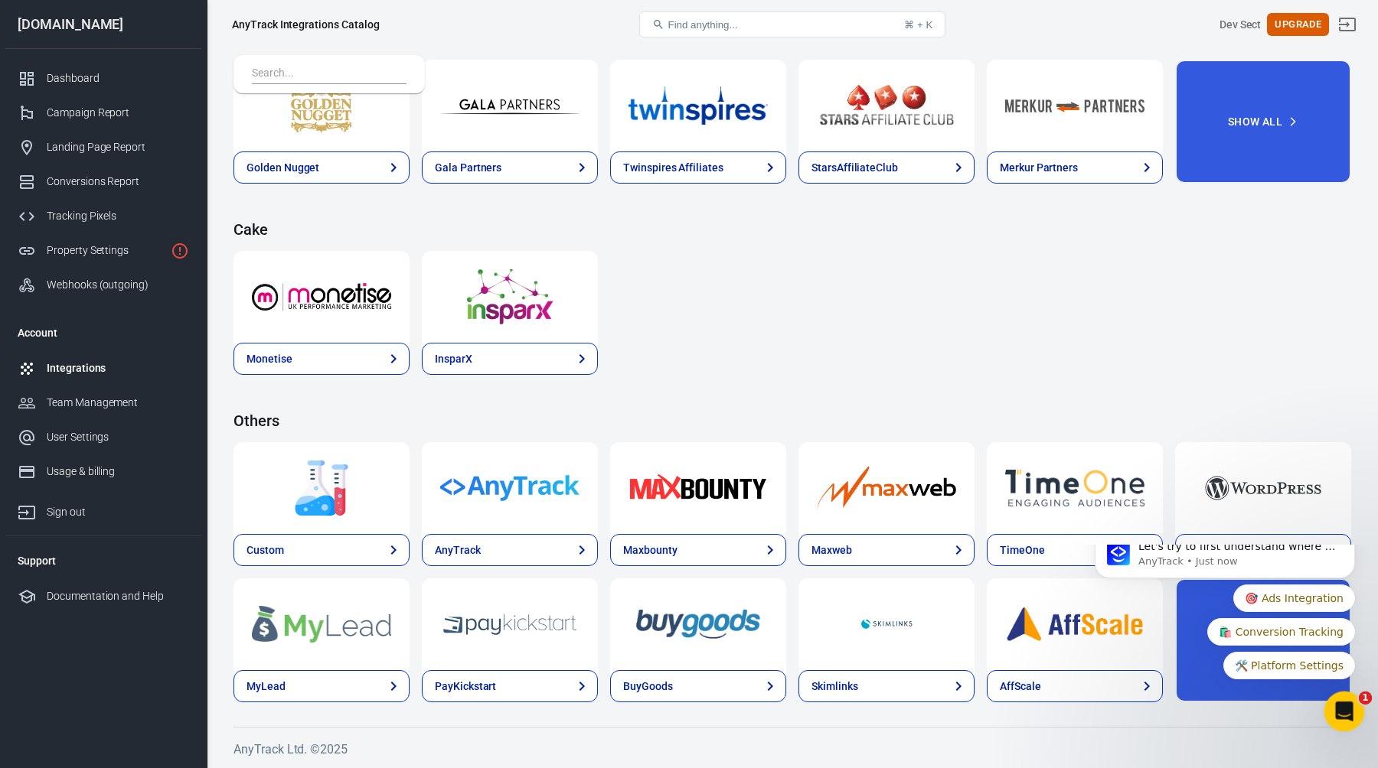
click at [1356, 712] on div "Open Intercom Messenger" at bounding box center [1341, 709] width 51 height 51
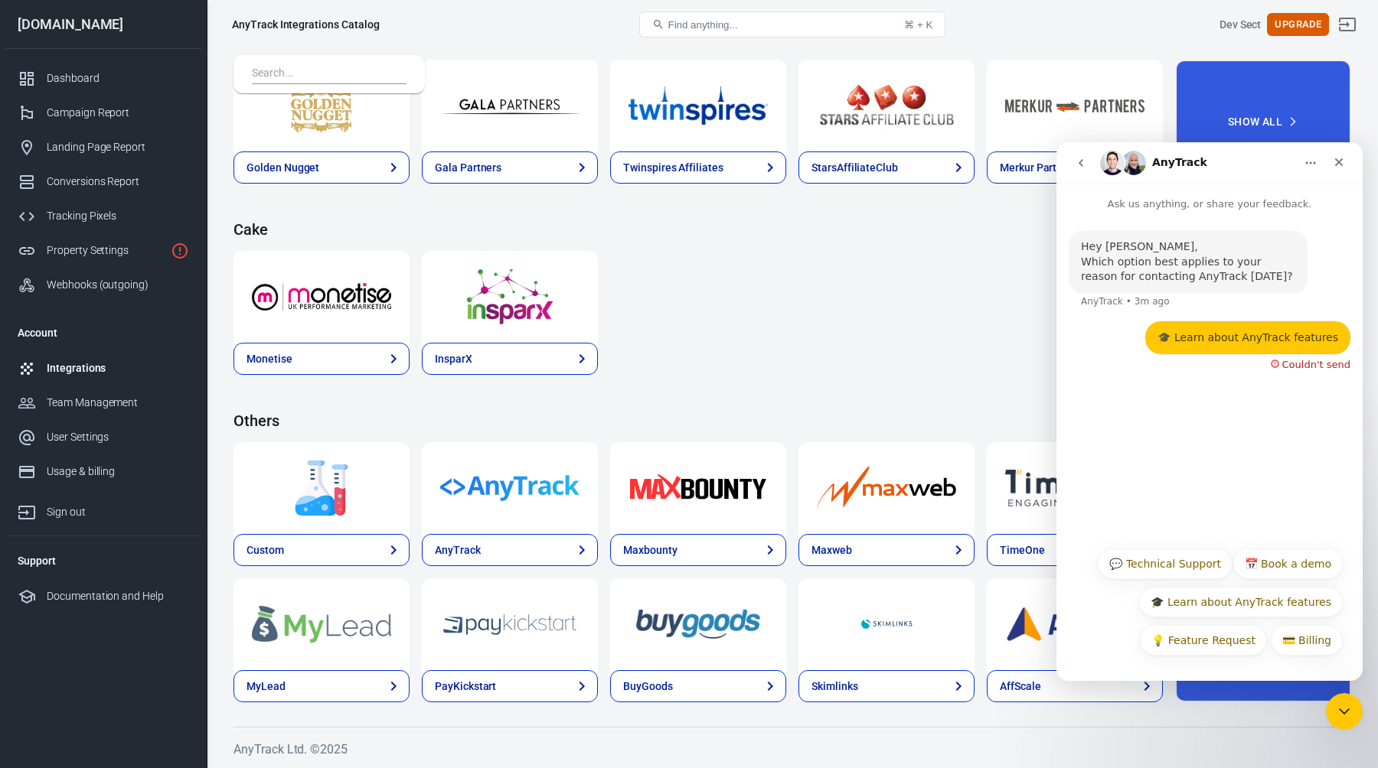
click at [772, 316] on div "Monetise InsparX" at bounding box center [791, 313] width 1117 height 124
click at [1336, 164] on icon "Close" at bounding box center [1339, 162] width 8 height 8
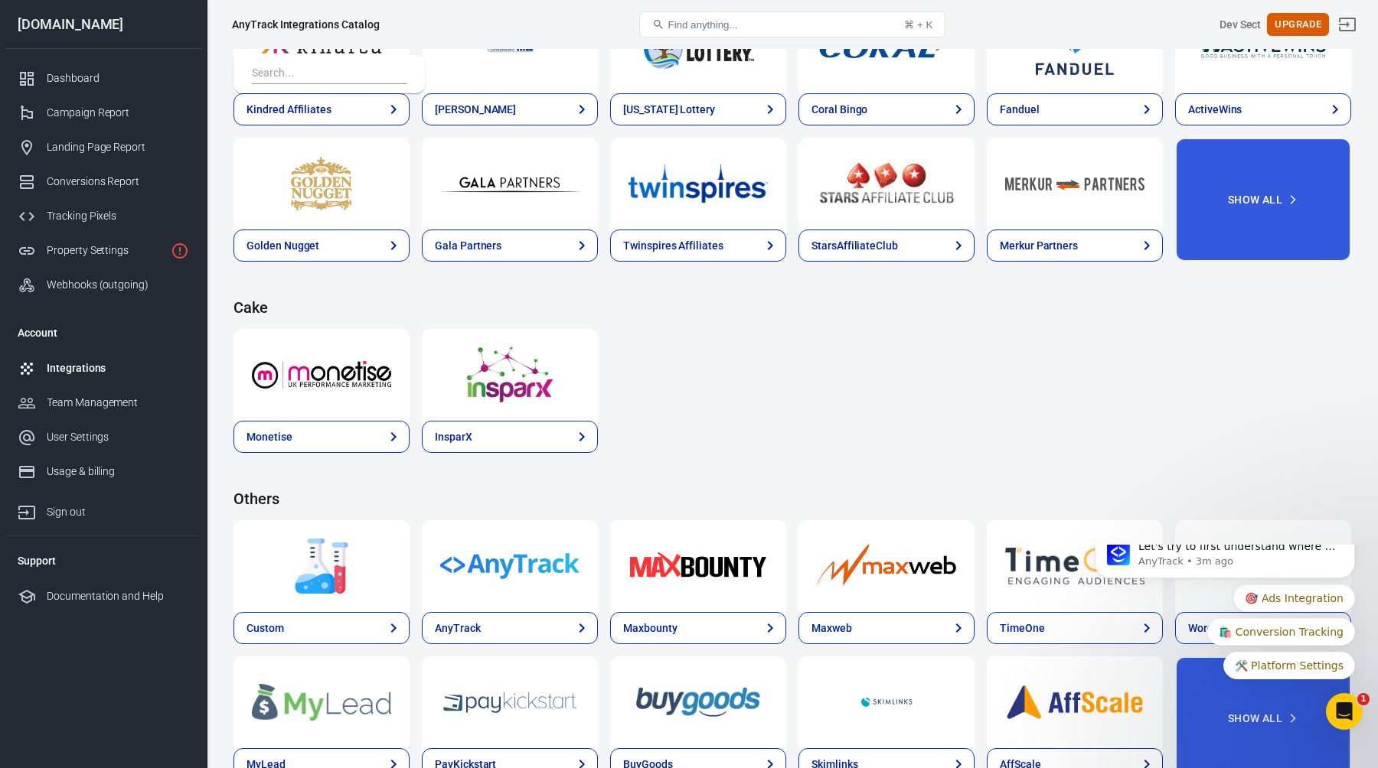
scroll to position [2061, 0]
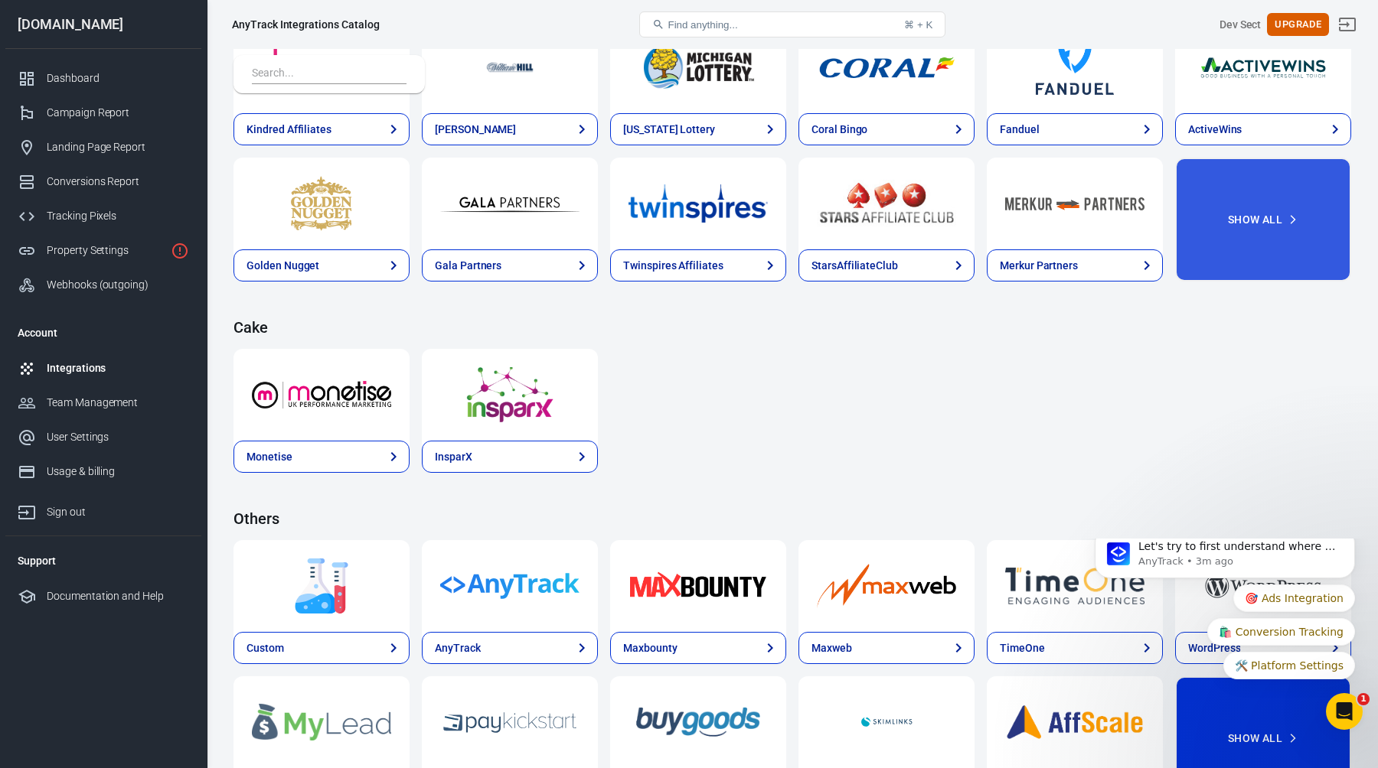
click at [1257, 742] on button "Show All" at bounding box center [1263, 739] width 176 height 124
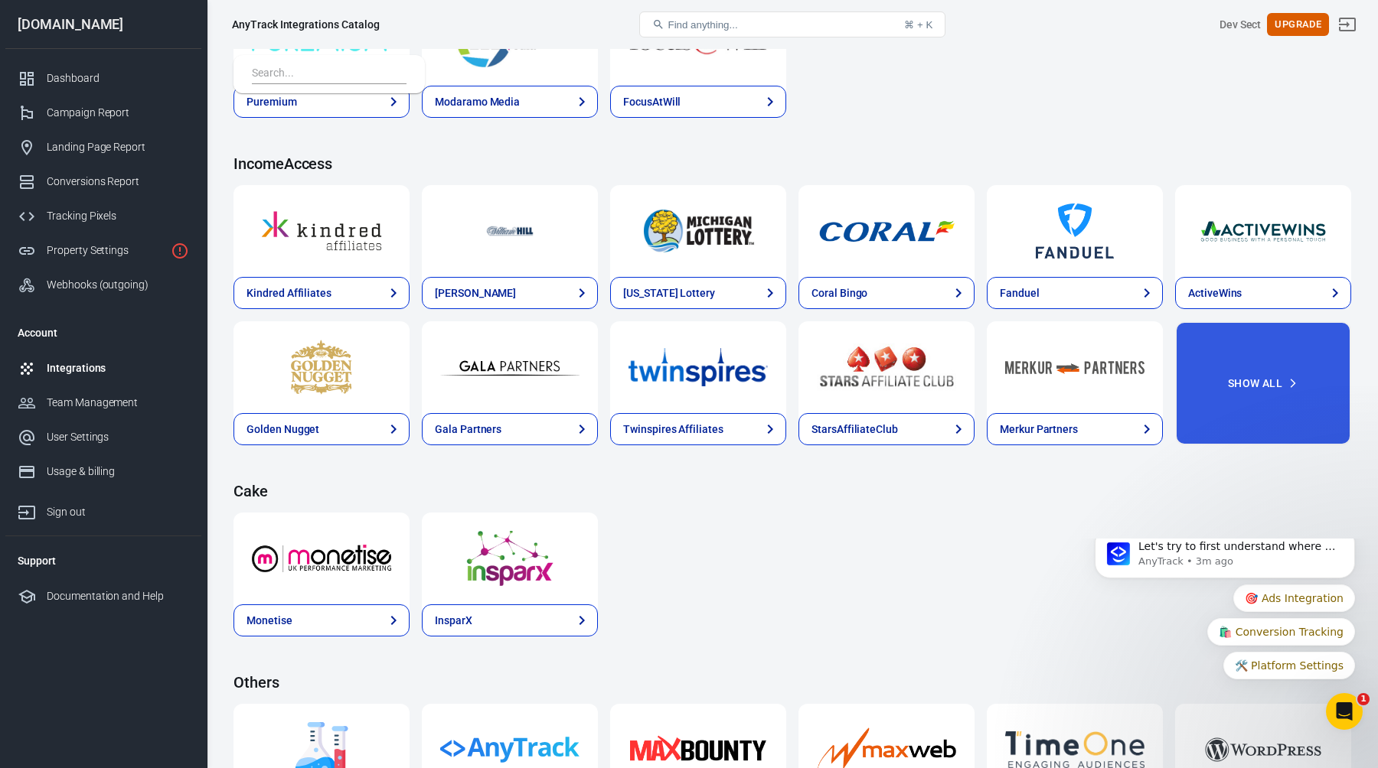
scroll to position [1893, 0]
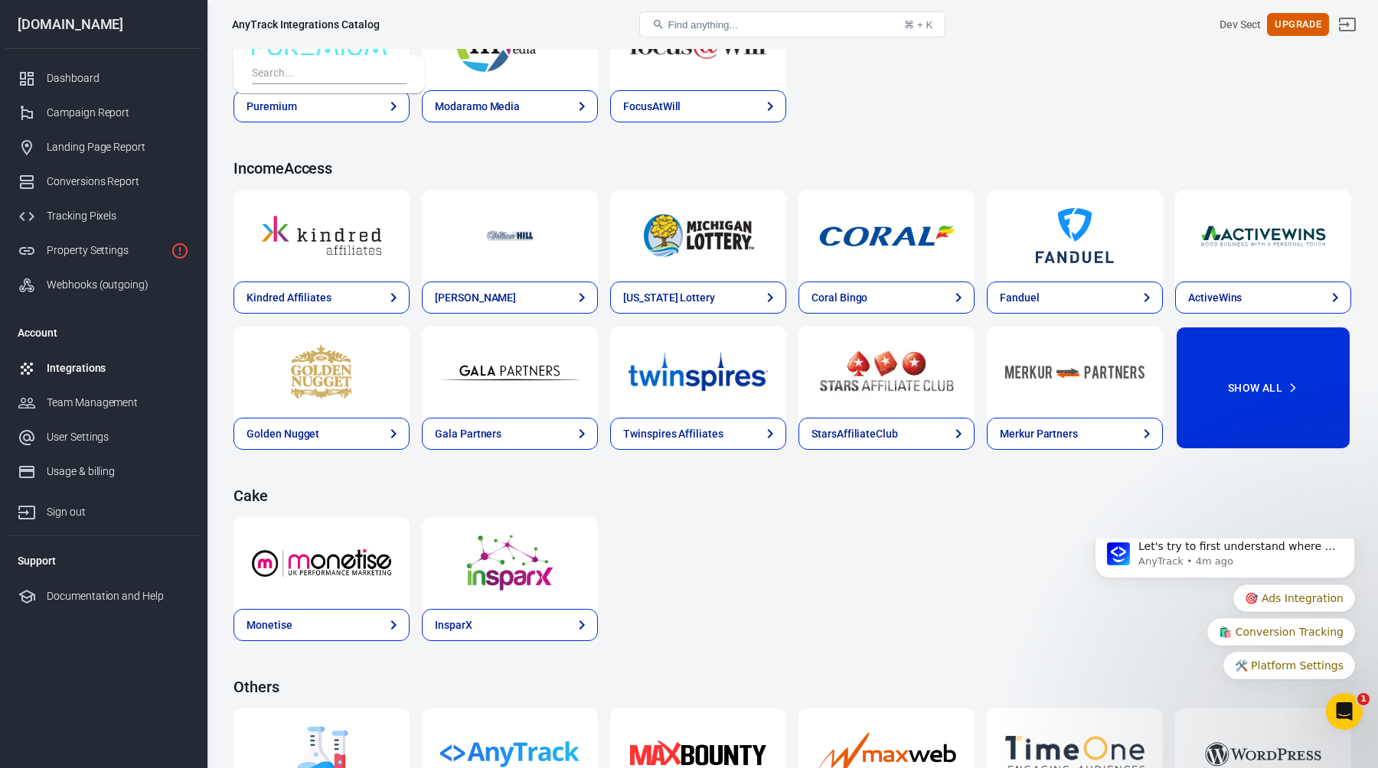
click at [1220, 391] on button "Show All" at bounding box center [1263, 388] width 176 height 124
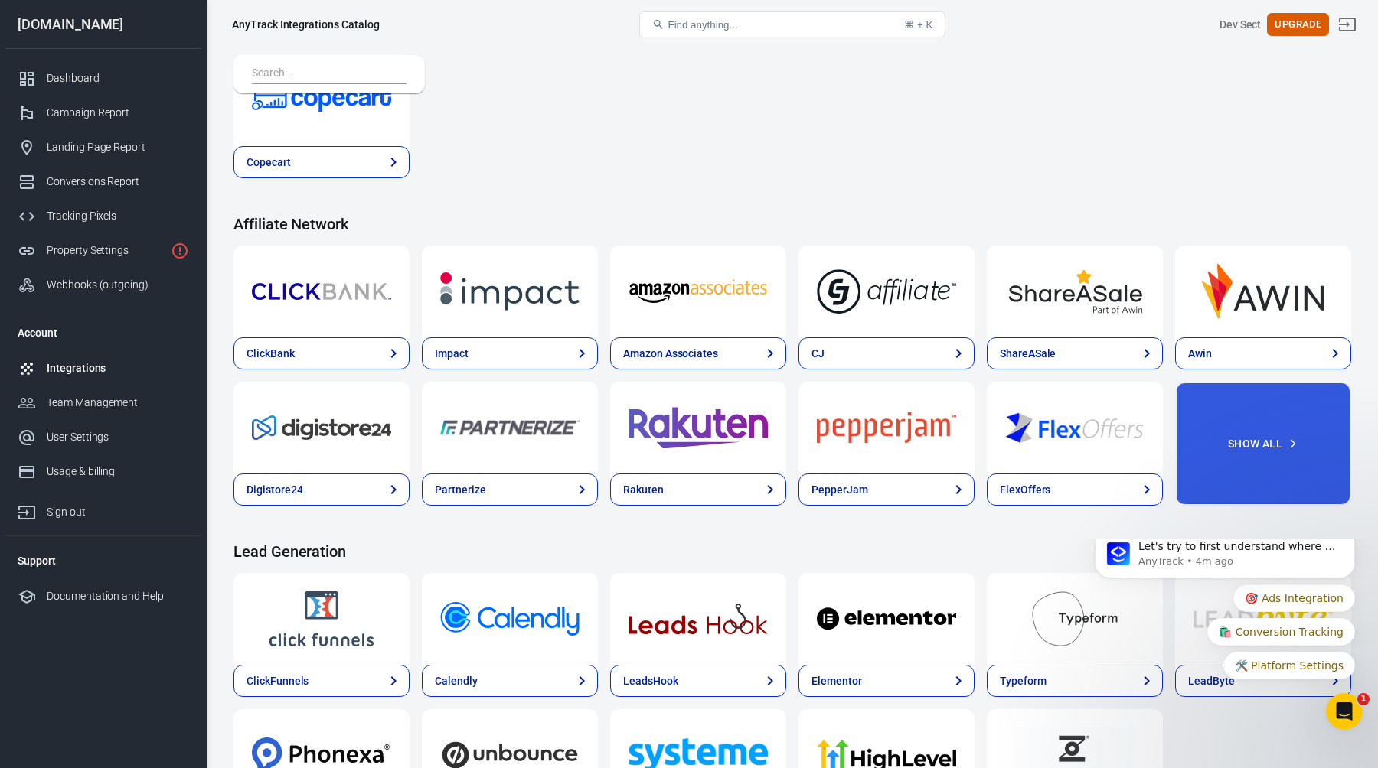
scroll to position [334, 0]
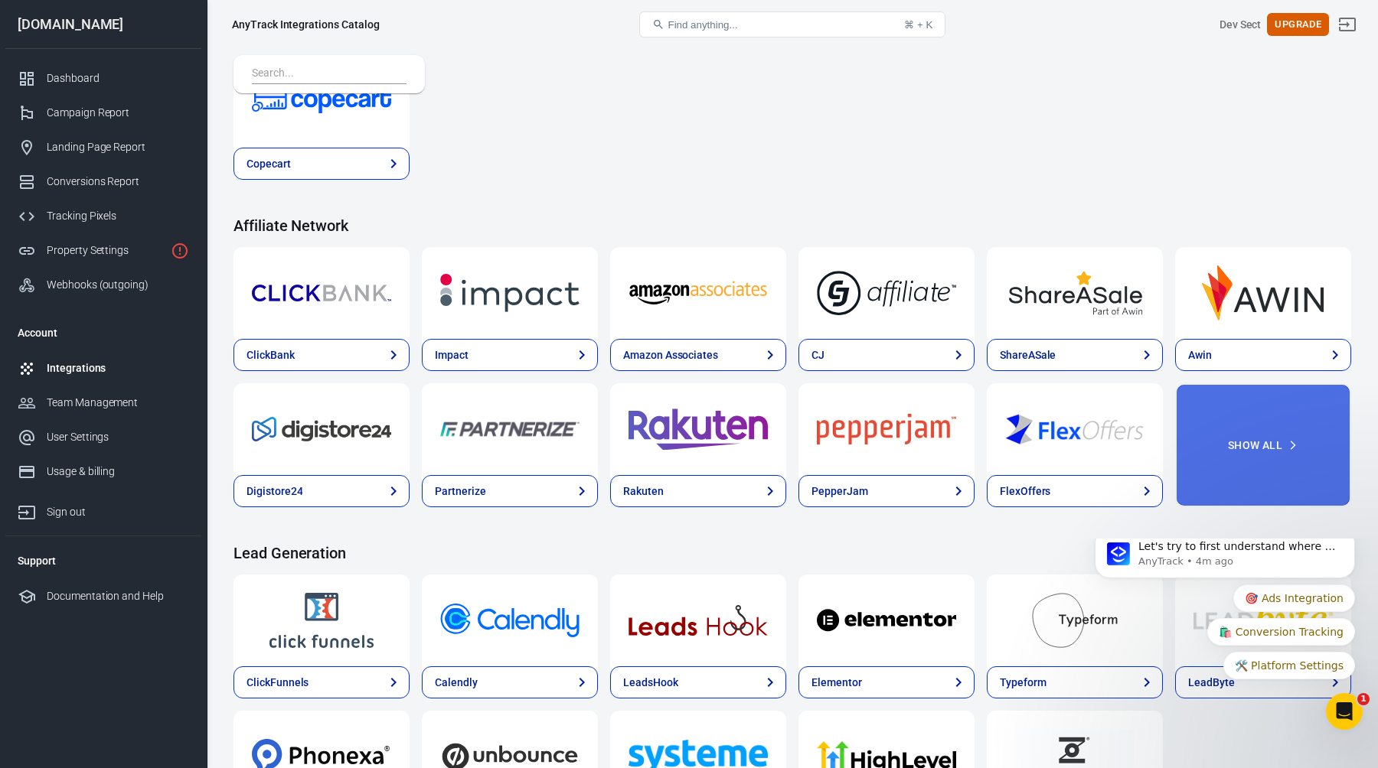
click at [1241, 435] on button "Show All" at bounding box center [1263, 445] width 176 height 124
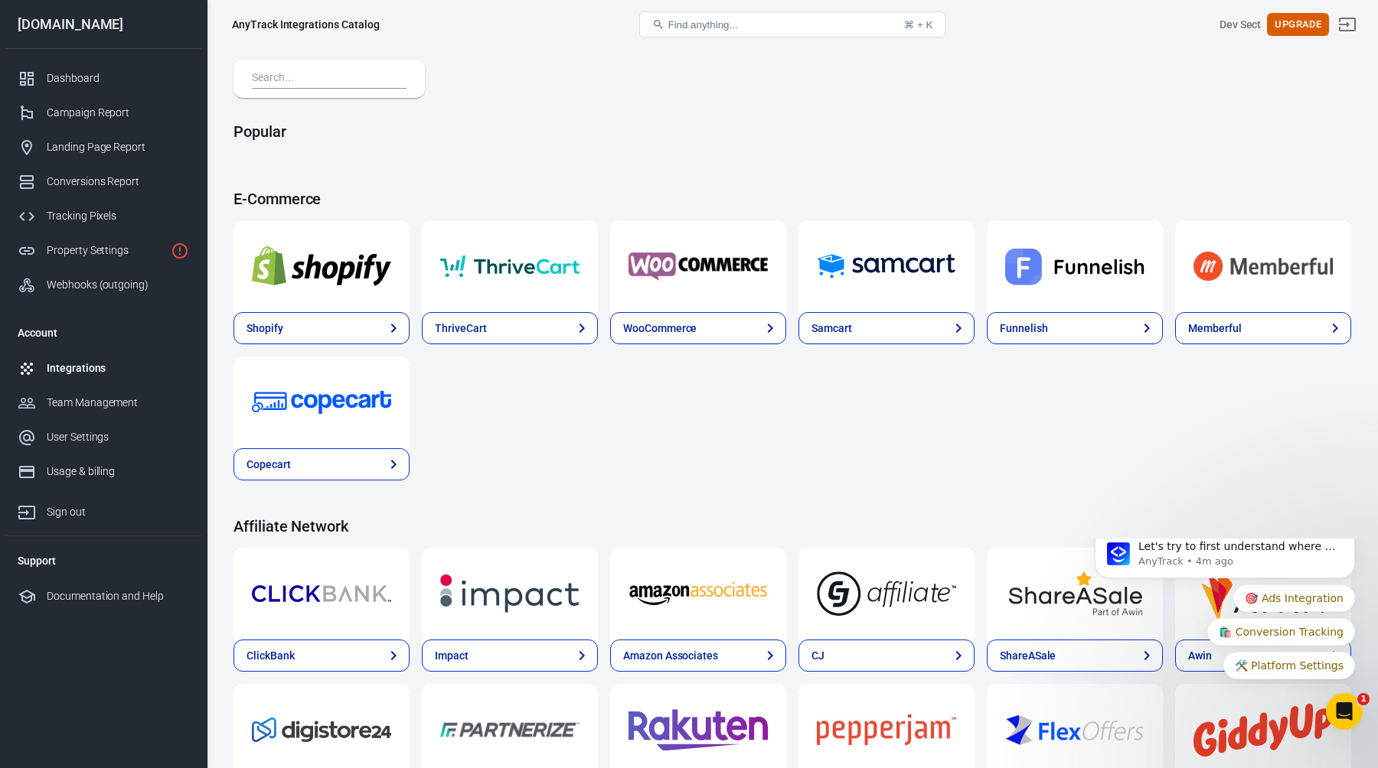
scroll to position [0, 0]
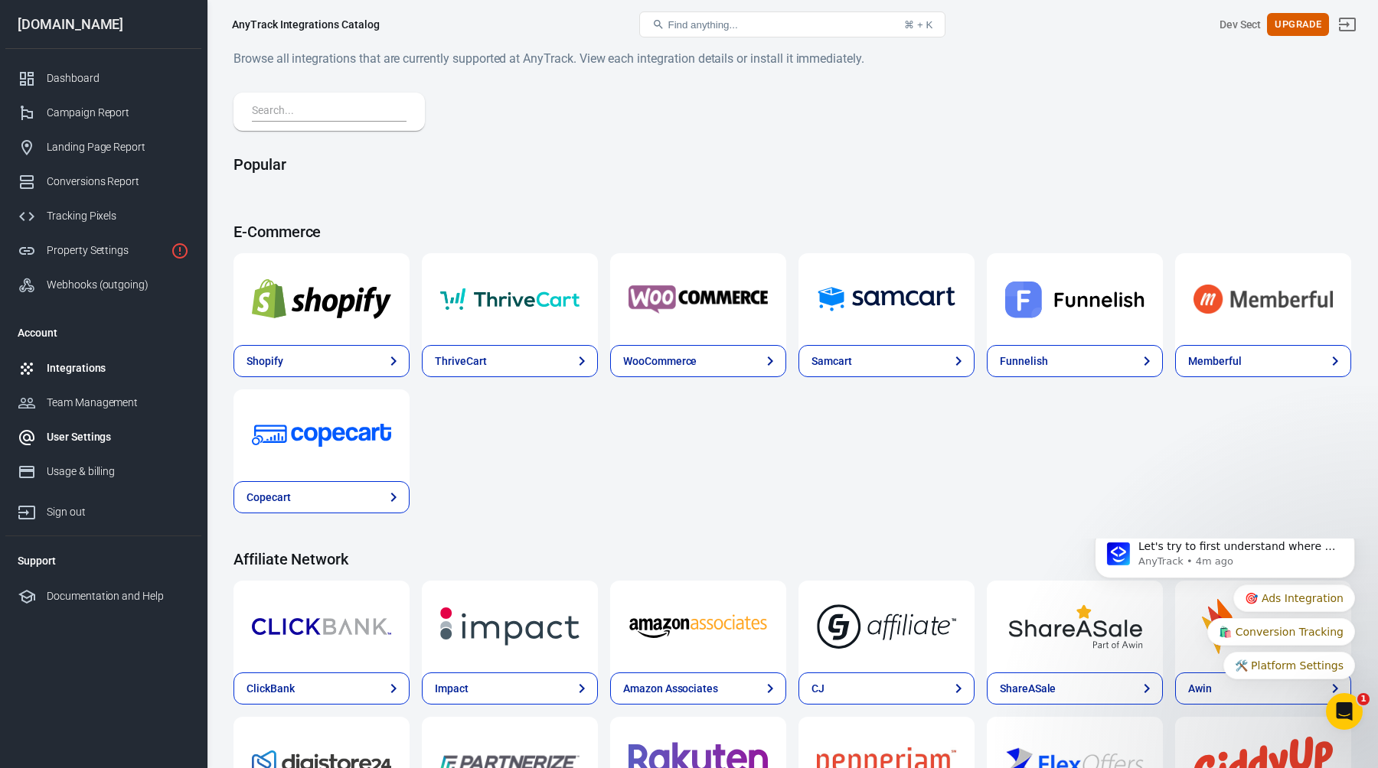
click at [96, 440] on div "User Settings" at bounding box center [118, 437] width 142 height 16
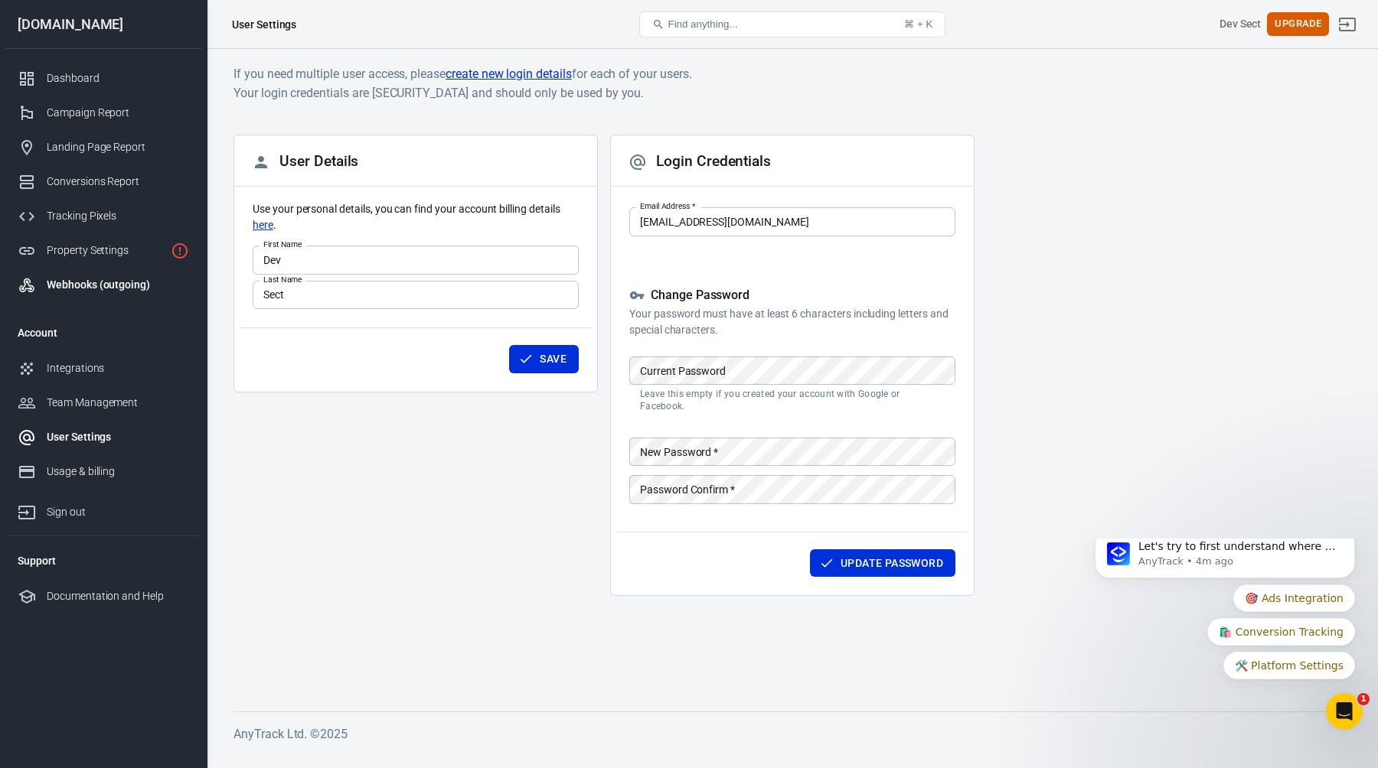
click at [106, 287] on div "Webhooks (outgoing)" at bounding box center [118, 285] width 142 height 16
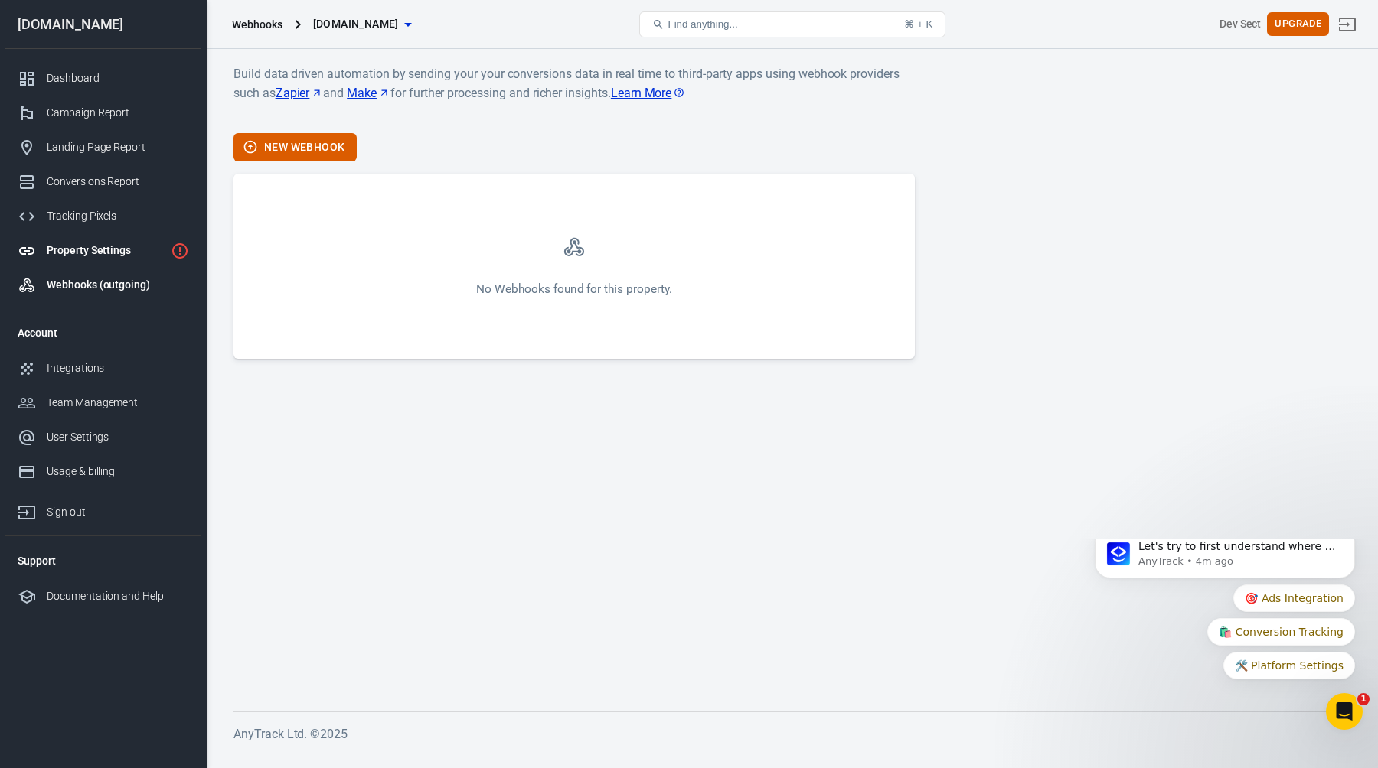
click at [99, 245] on div "Property Settings" at bounding box center [106, 251] width 118 height 16
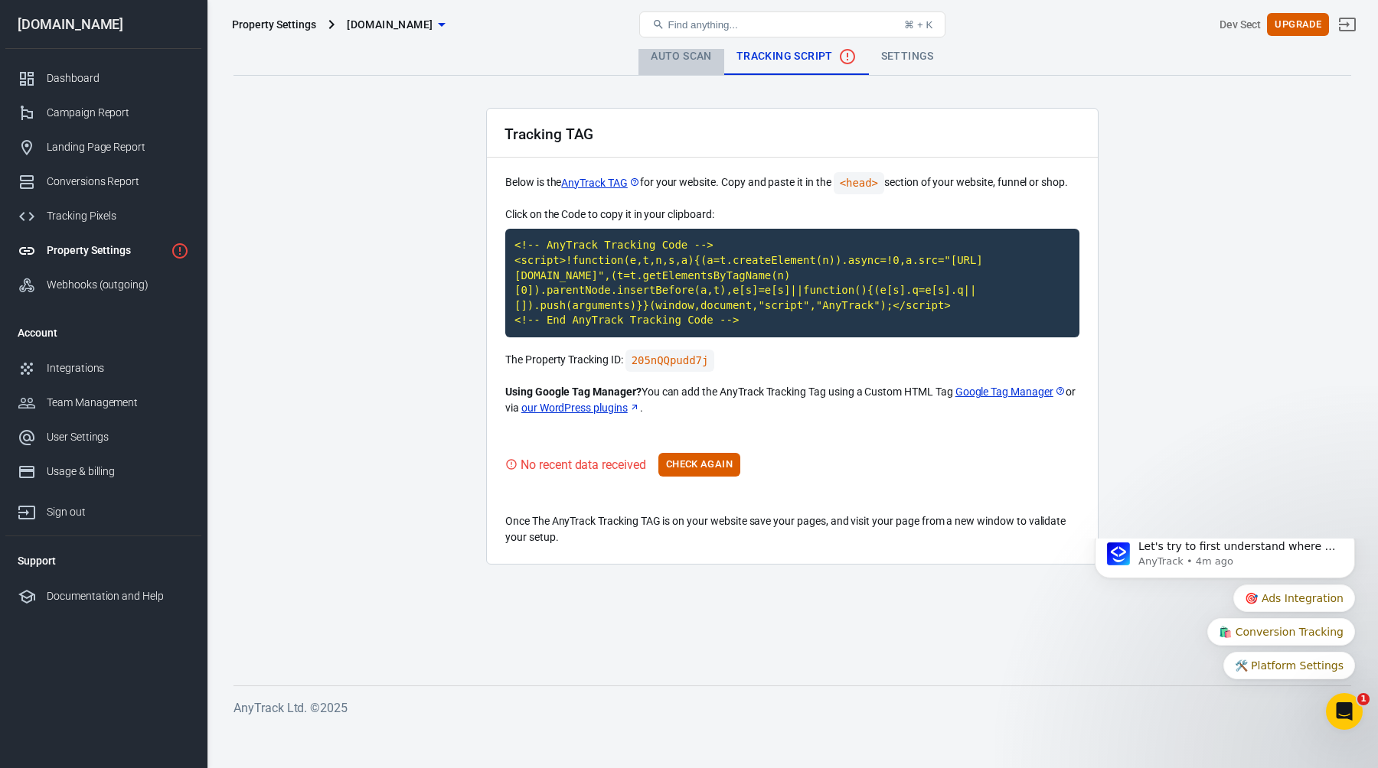
click at [659, 56] on link "Auto Scan" at bounding box center [681, 56] width 86 height 37
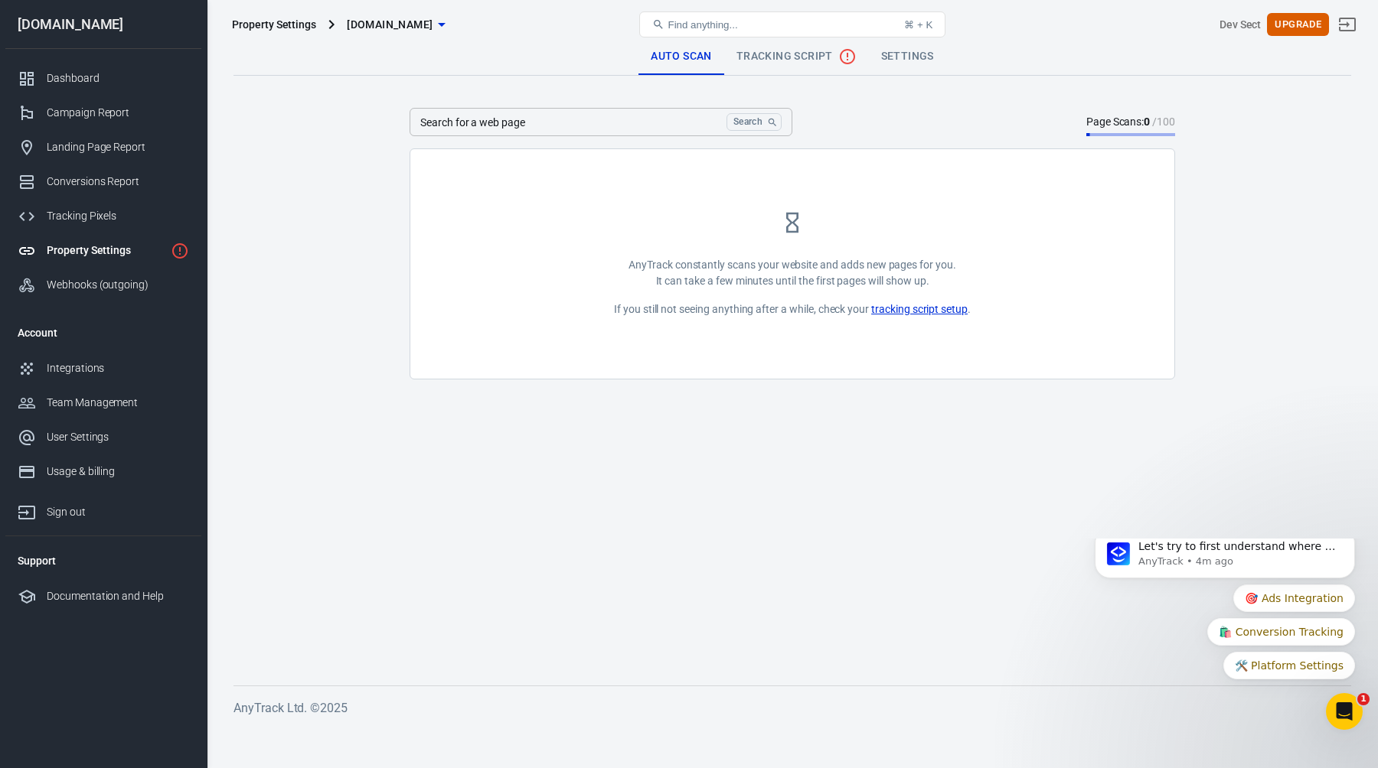
click at [789, 47] on div "Property Settings theaigo.com Find anything... ⌘ + K Dev Sect Upgrade" at bounding box center [792, 24] width 1170 height 49
click at [788, 58] on span "Tracking Script" at bounding box center [796, 56] width 120 height 18
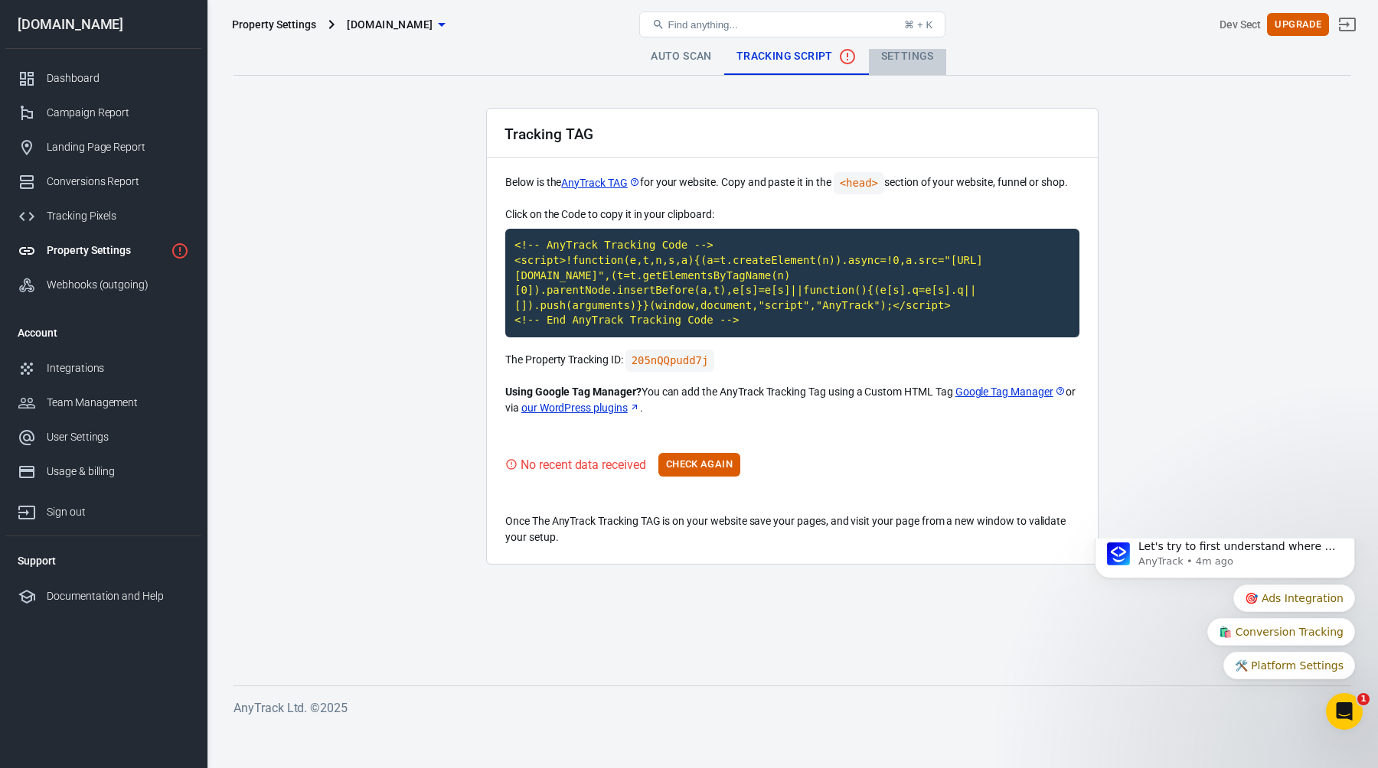
click at [909, 54] on link "Settings" at bounding box center [907, 56] width 77 height 37
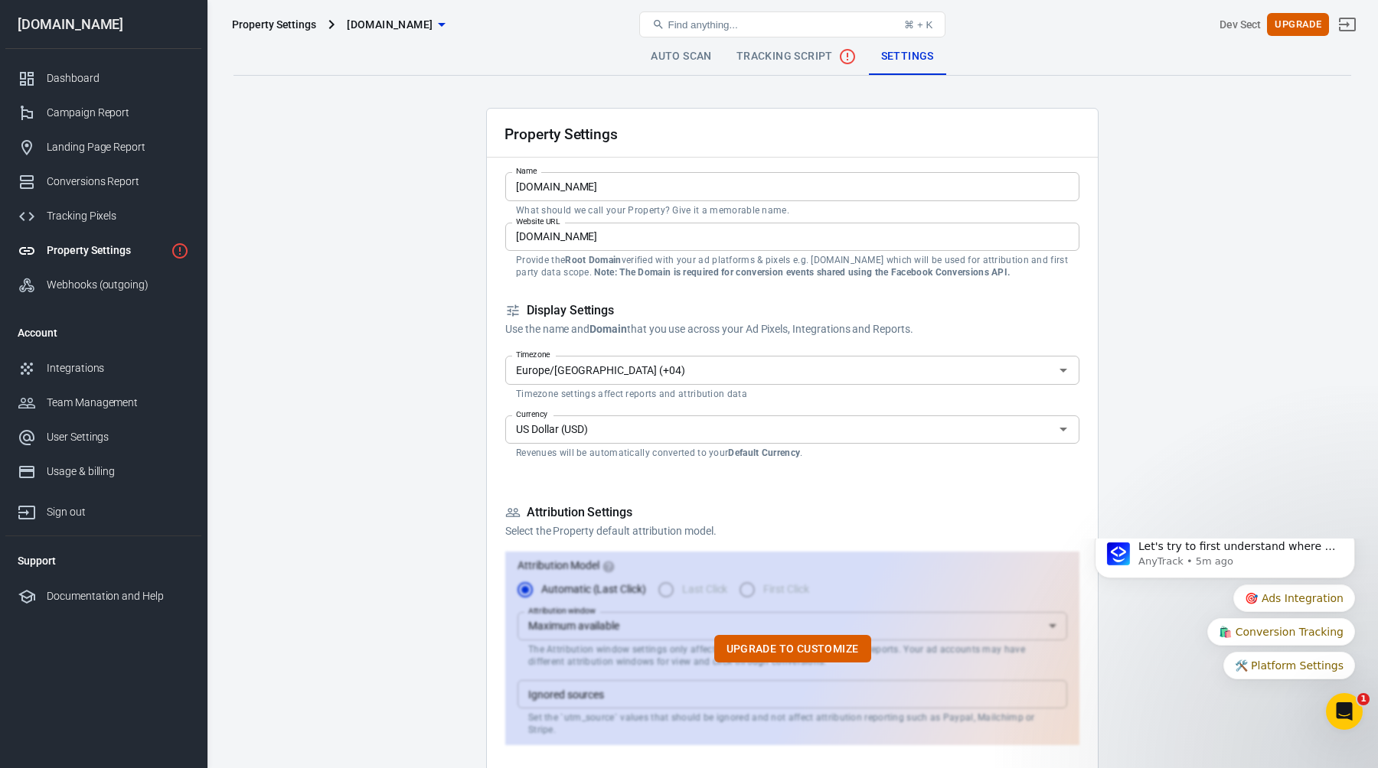
click at [790, 59] on span "Tracking Script" at bounding box center [796, 56] width 120 height 18
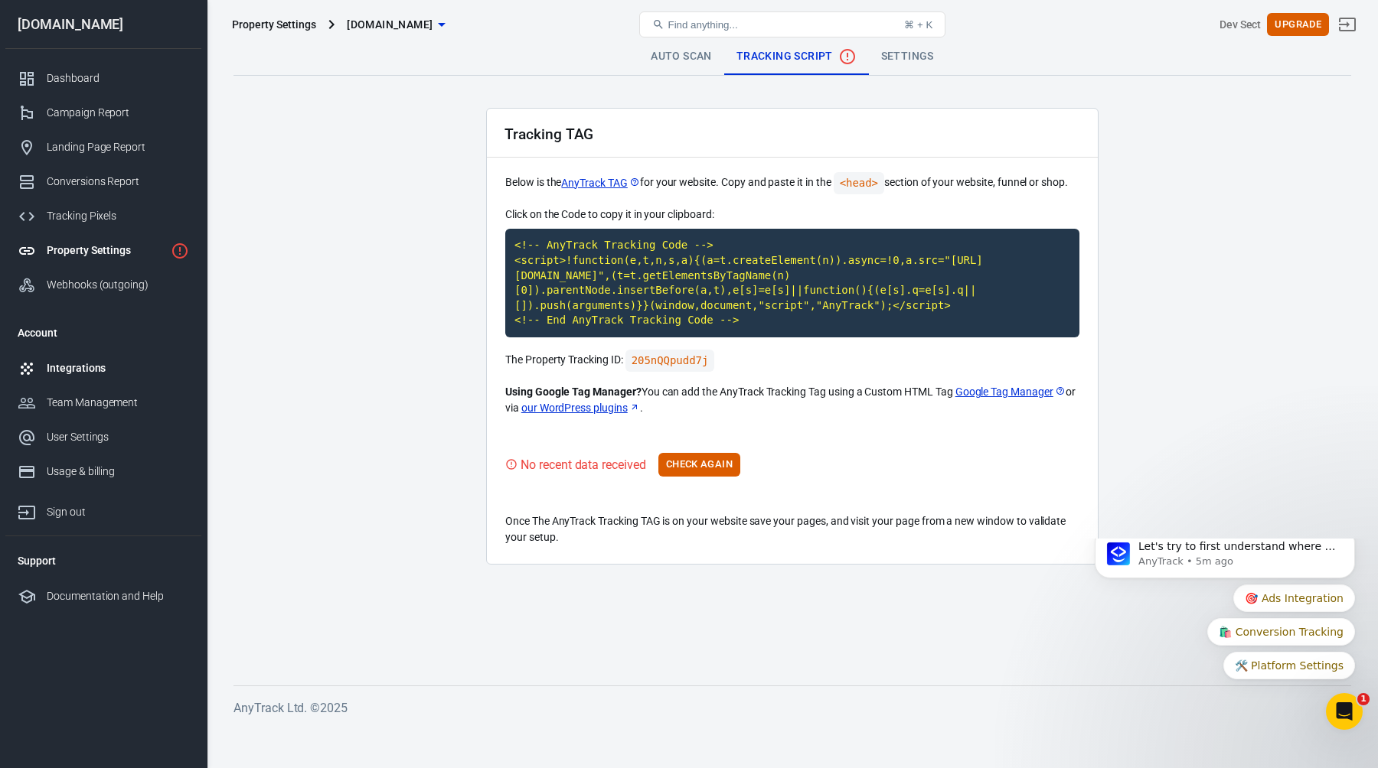
click at [99, 382] on link "Integrations" at bounding box center [103, 368] width 196 height 34
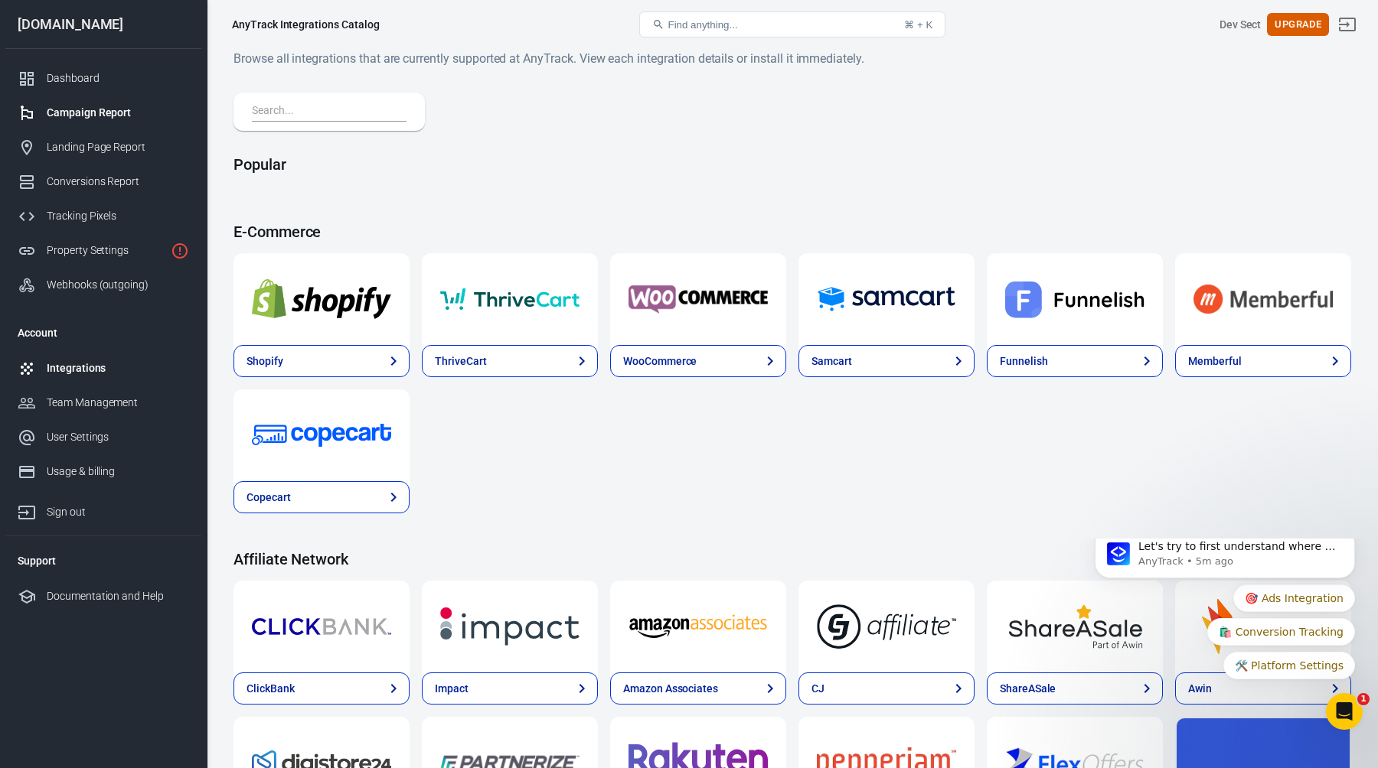
click at [103, 106] on div "Campaign Report" at bounding box center [118, 113] width 142 height 16
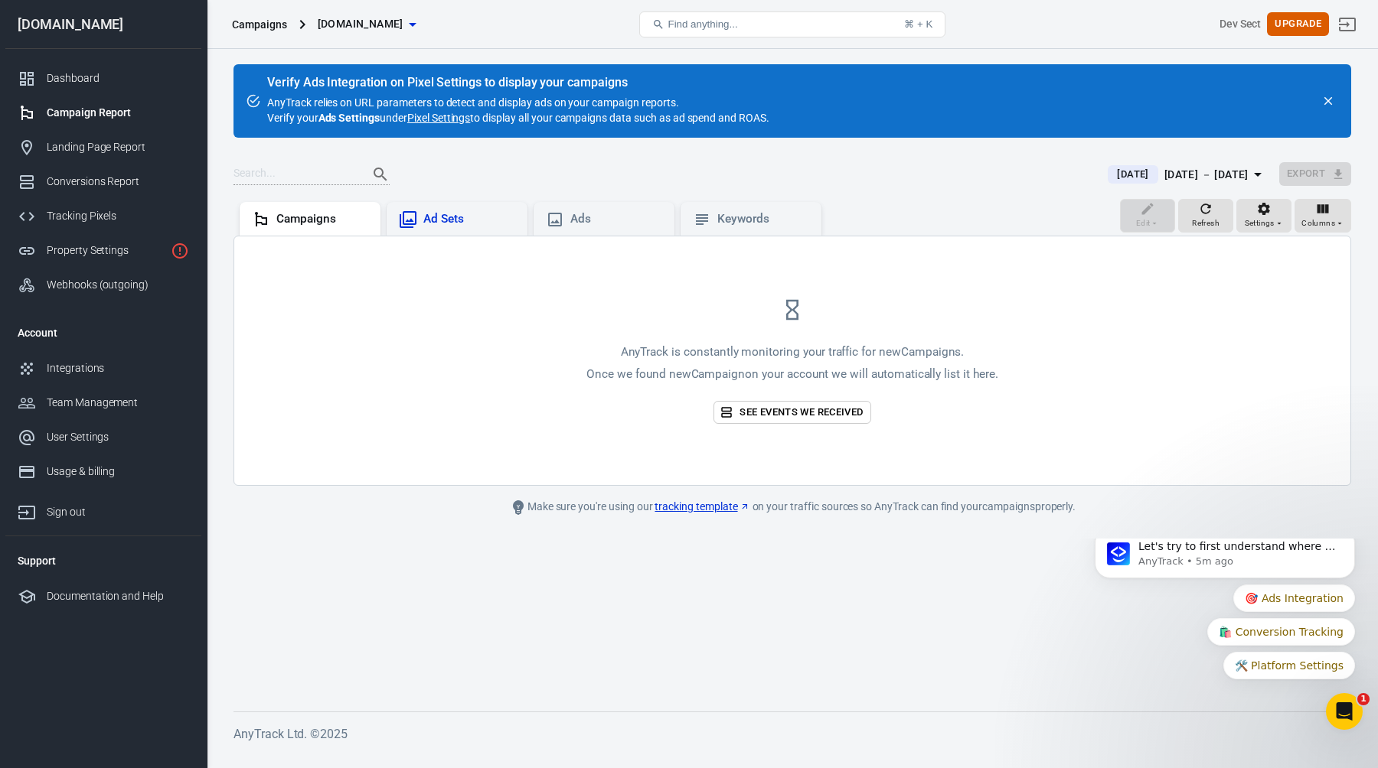
click at [479, 214] on div "Ad Sets" at bounding box center [469, 219] width 92 height 16
click at [315, 224] on div "Campaigns" at bounding box center [322, 219] width 92 height 16
click at [460, 114] on link "Pixel Settings" at bounding box center [438, 117] width 63 height 15
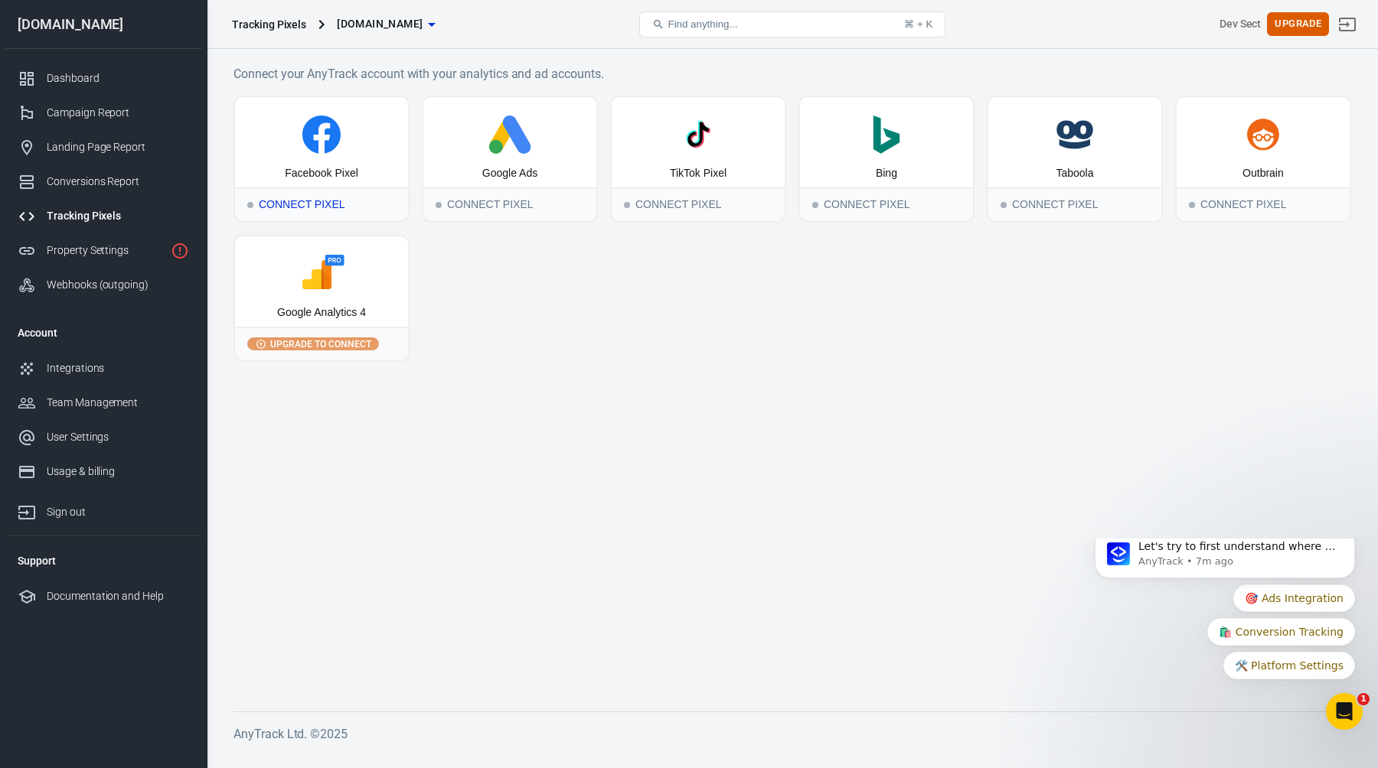
click at [329, 161] on div "Facebook Pixel" at bounding box center [321, 142] width 173 height 90
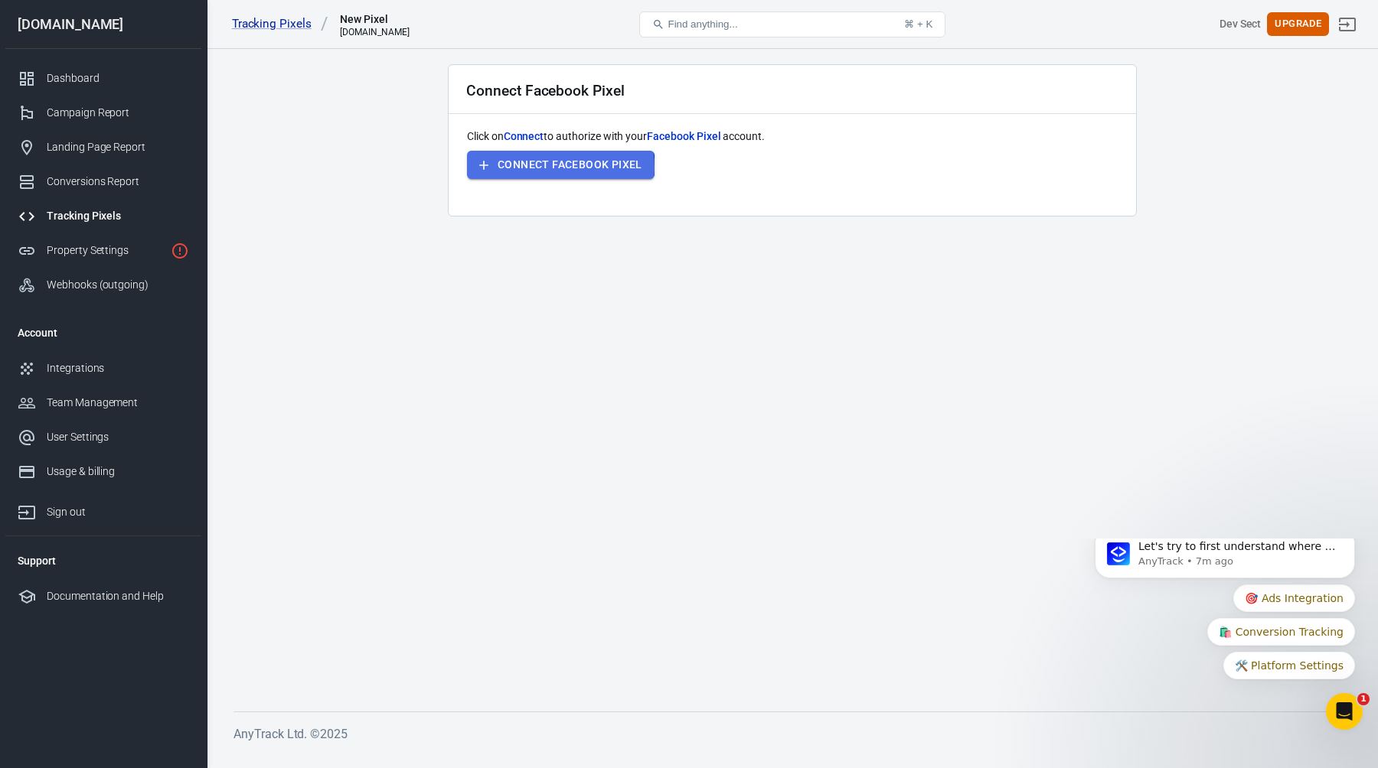
click at [549, 168] on button "Connect Facebook Pixel" at bounding box center [561, 165] width 188 height 28
click at [124, 106] on div "Campaign Report" at bounding box center [118, 113] width 142 height 16
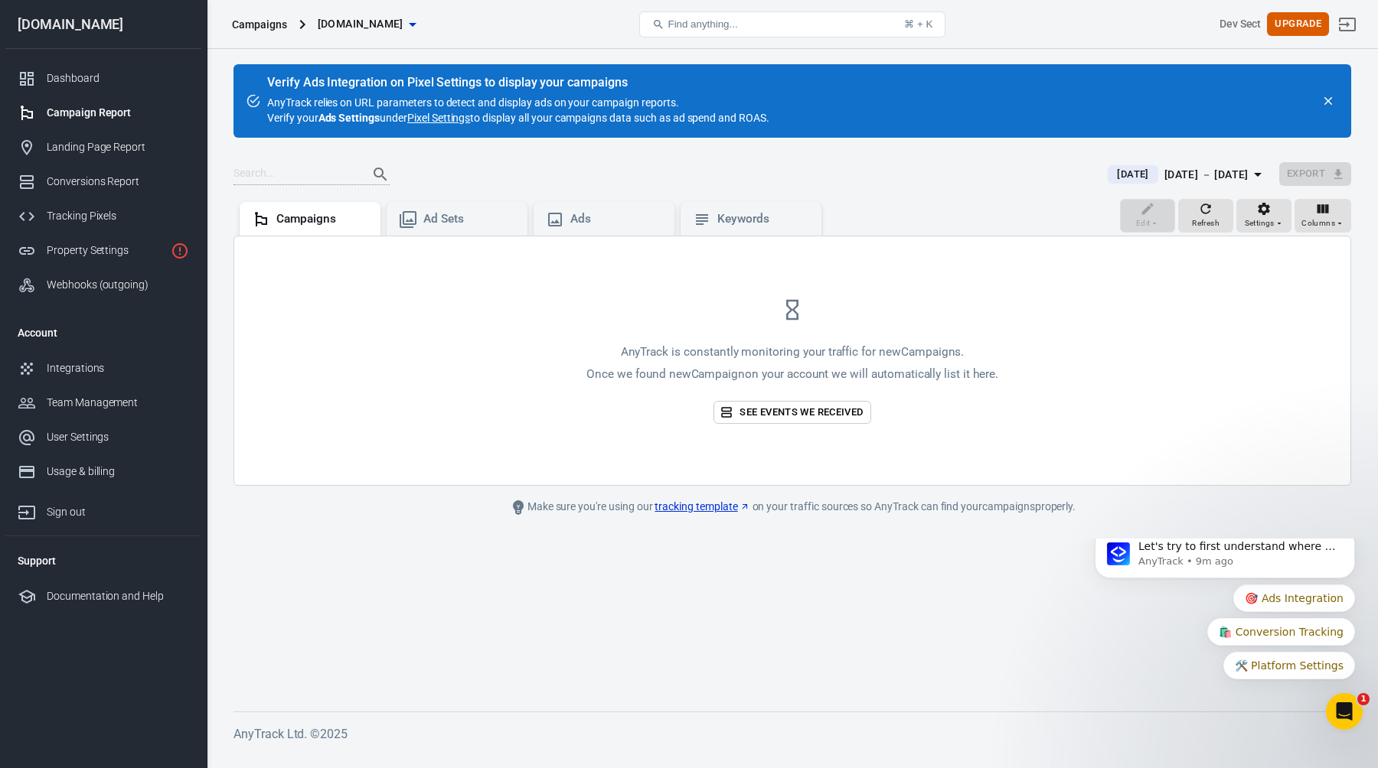
click at [458, 119] on link "Pixel Settings" at bounding box center [438, 117] width 63 height 15
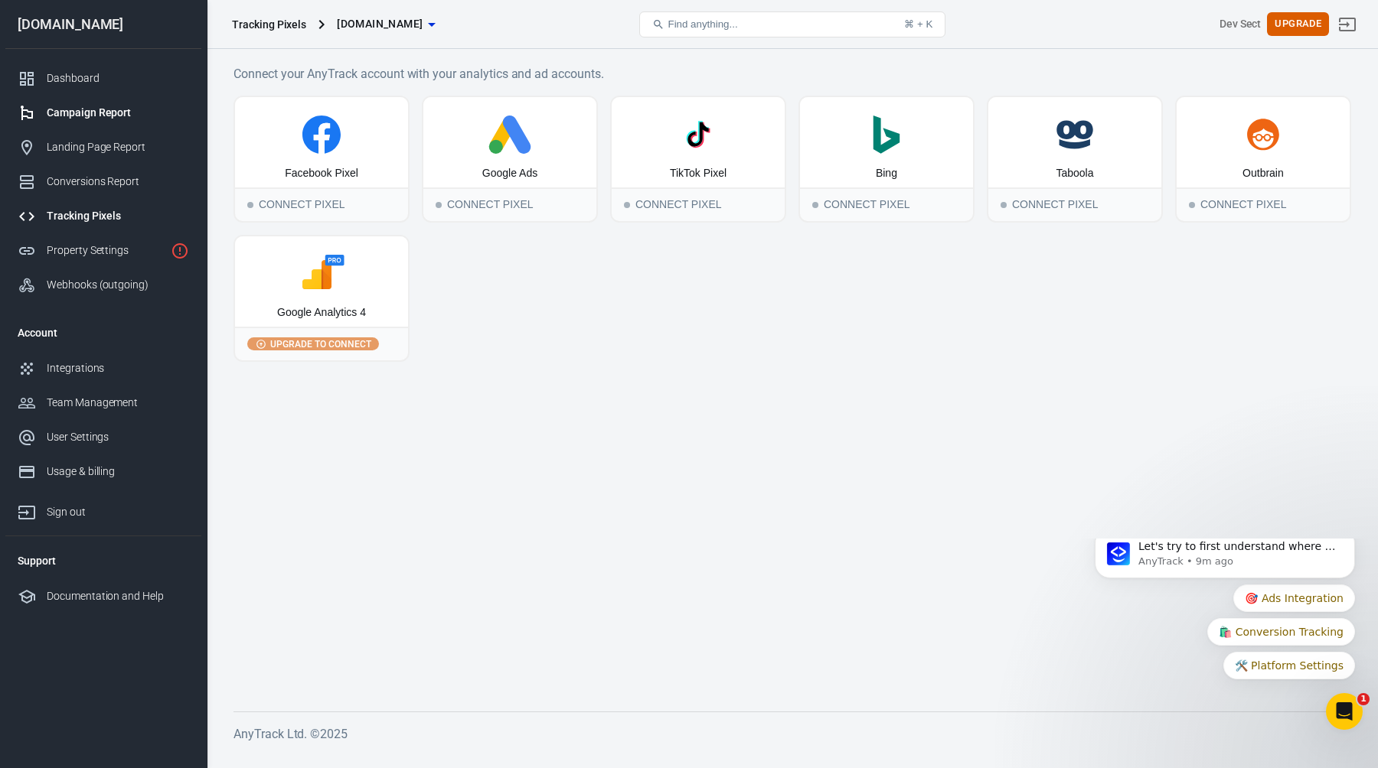
click at [111, 114] on div "Campaign Report" at bounding box center [118, 113] width 142 height 16
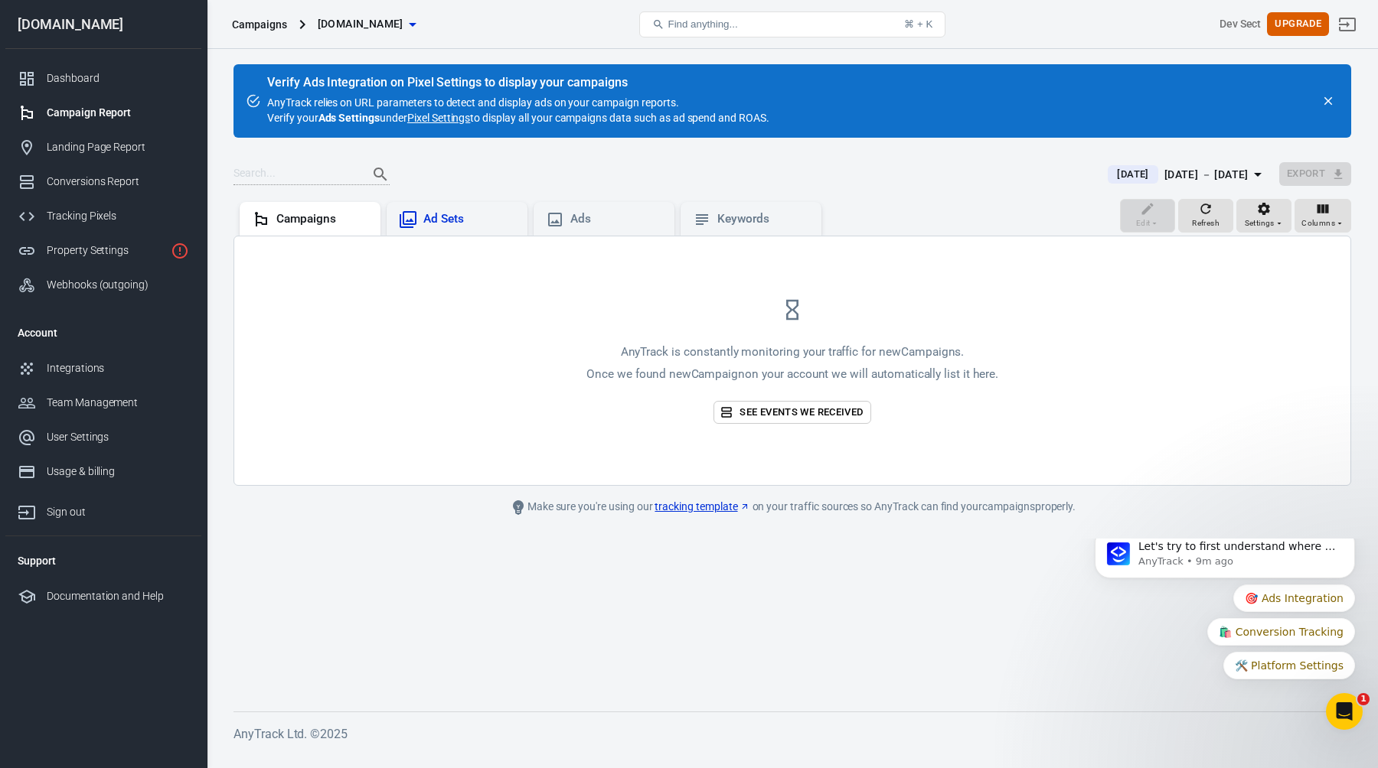
click at [471, 216] on div "Ad Sets" at bounding box center [469, 219] width 92 height 16
click at [323, 217] on div "Campaigns" at bounding box center [322, 219] width 92 height 16
click at [110, 148] on div "Landing Page Report" at bounding box center [118, 147] width 142 height 16
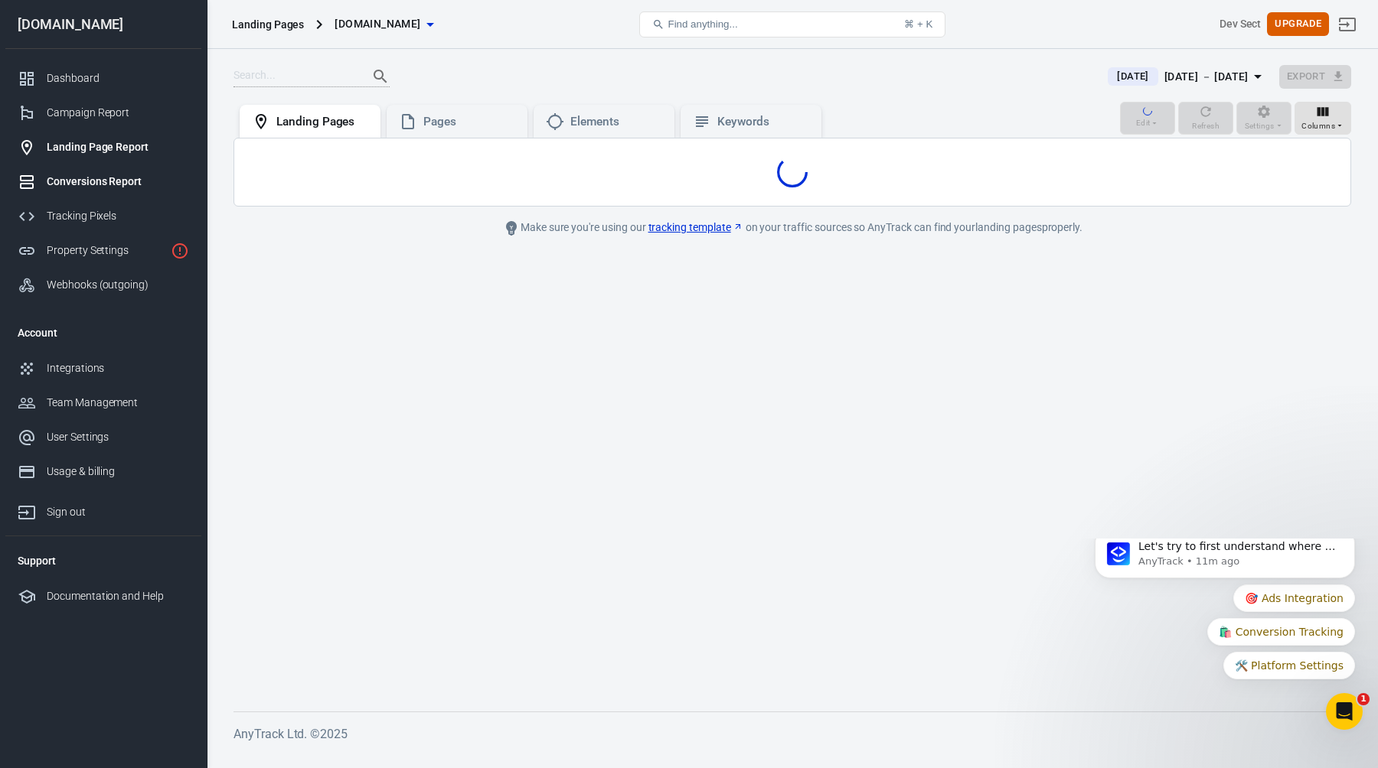
click at [106, 181] on div "Conversions Report" at bounding box center [118, 182] width 142 height 16
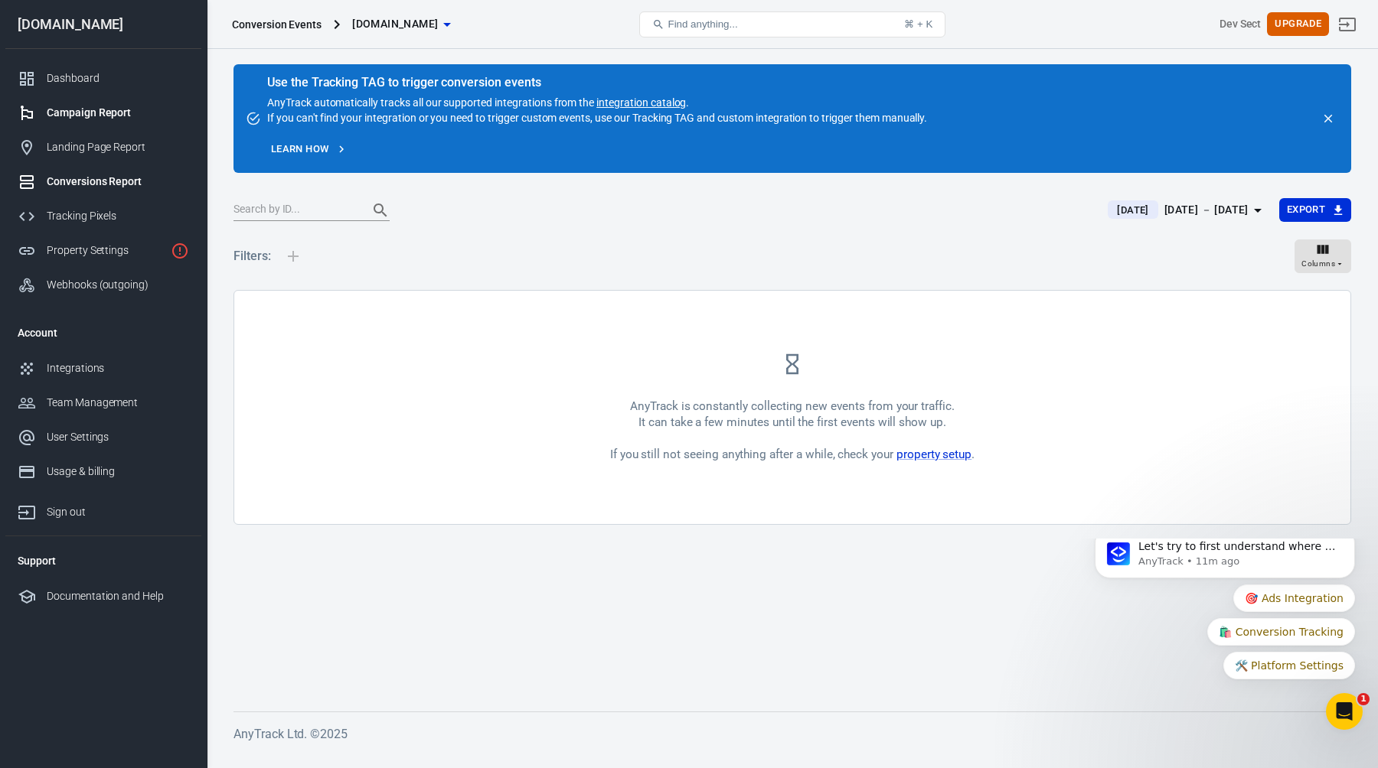
click at [80, 109] on div "Campaign Report" at bounding box center [118, 113] width 142 height 16
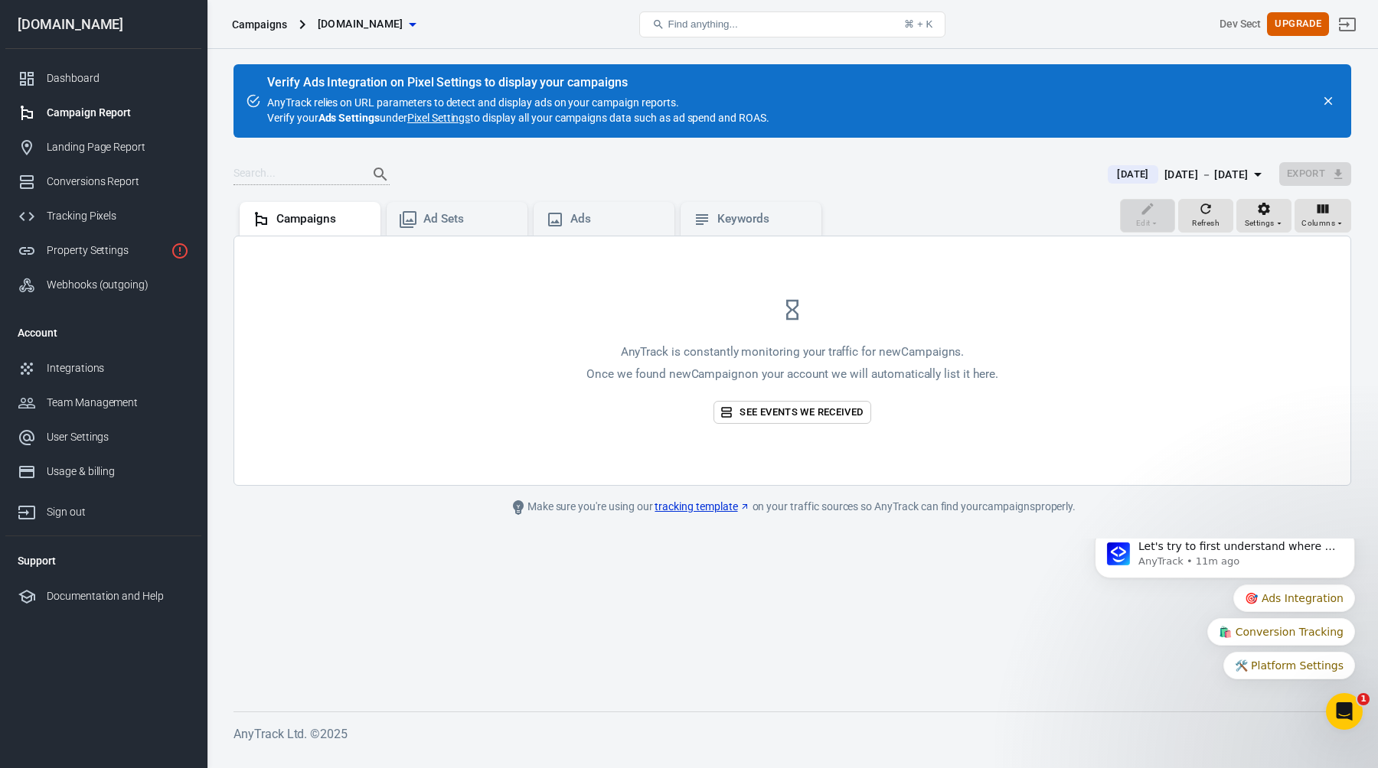
click at [701, 507] on link "tracking template" at bounding box center [701, 507] width 95 height 16
